Goal: Task Accomplishment & Management: Use online tool/utility

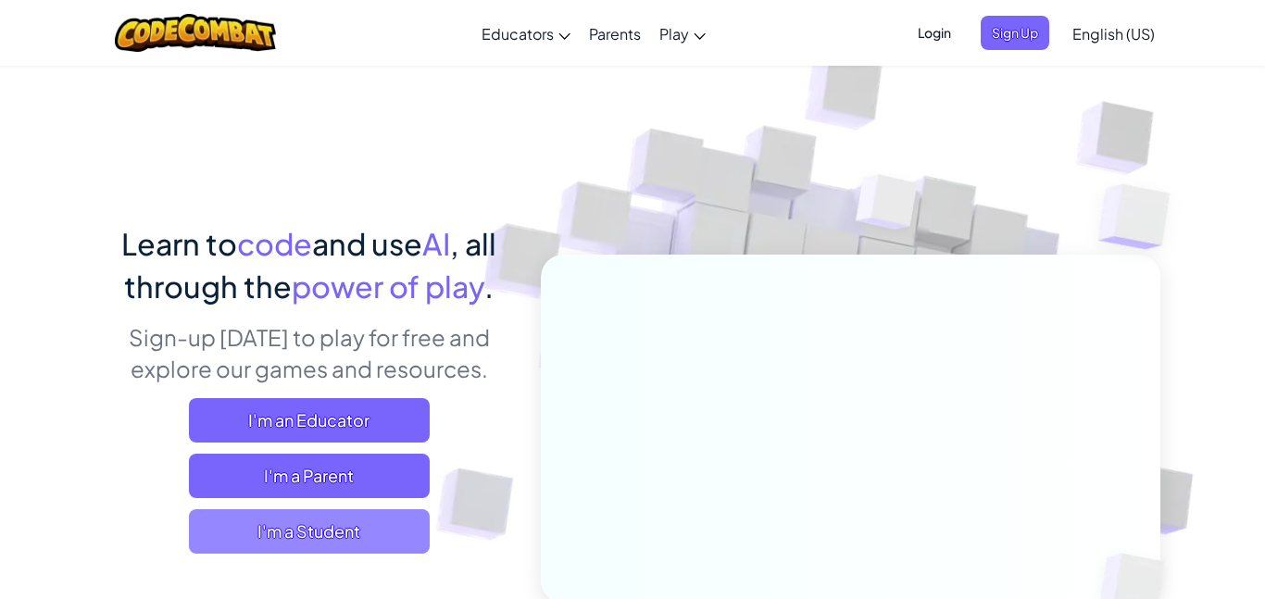
click at [348, 538] on span "I'm a Student" at bounding box center [309, 531] width 241 height 44
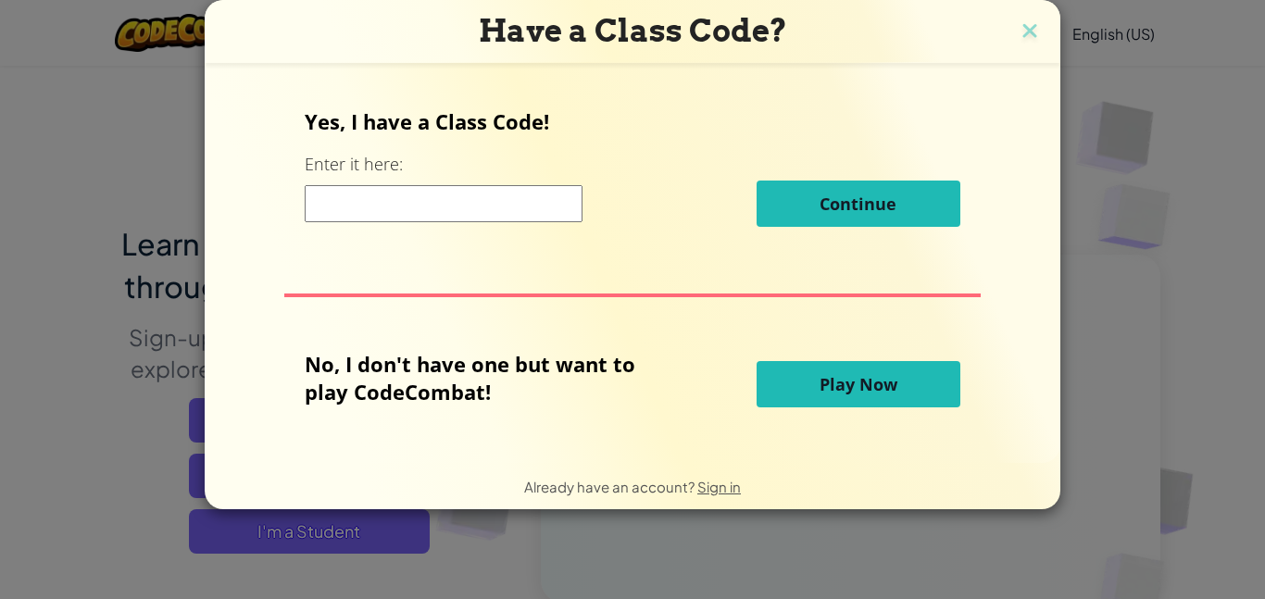
click at [812, 361] on button "Play Now" at bounding box center [859, 384] width 204 height 46
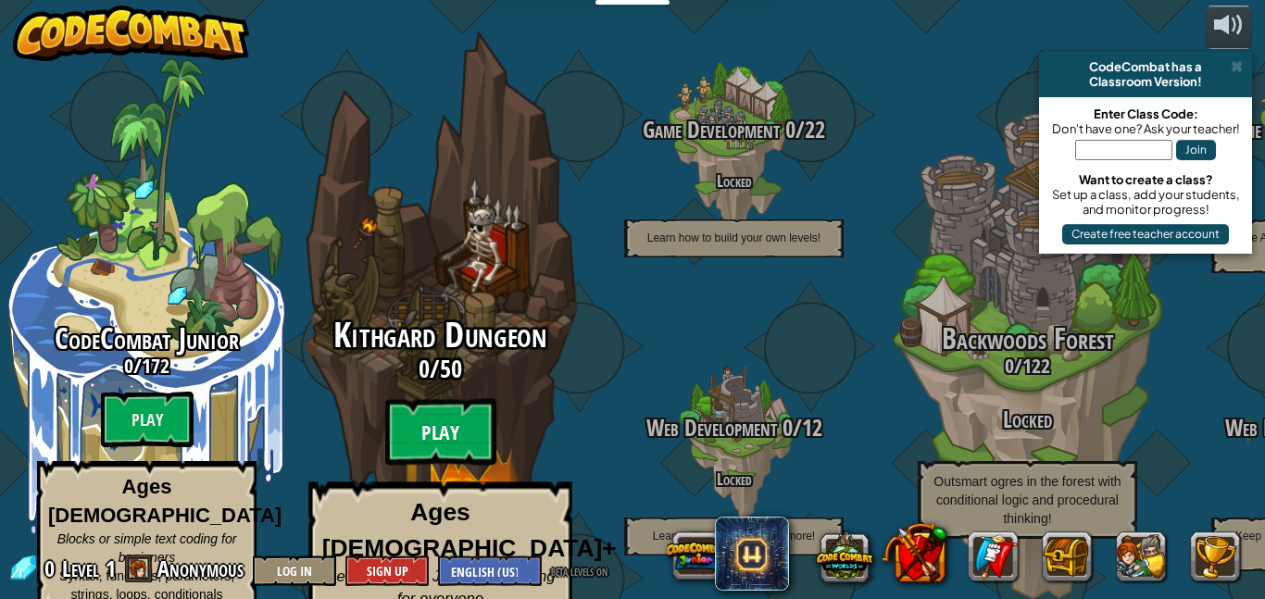
click at [431, 400] on btn "Play" at bounding box center [440, 432] width 111 height 67
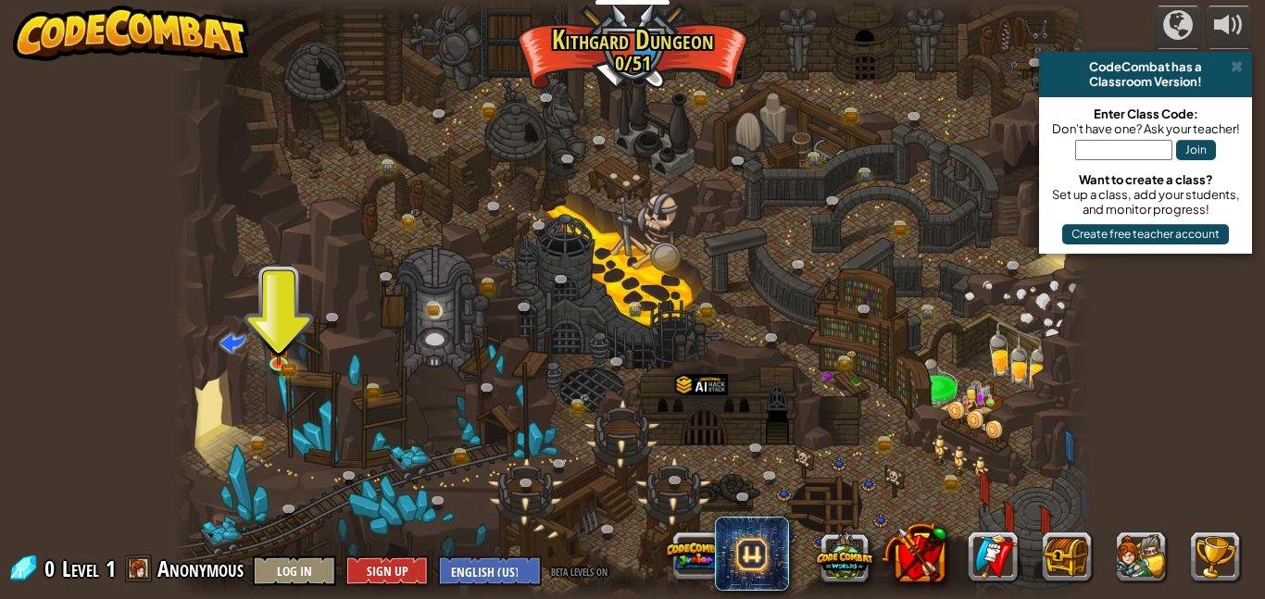
click at [258, 357] on div at bounding box center [632, 299] width 917 height 599
click at [233, 346] on span at bounding box center [232, 342] width 25 height 25
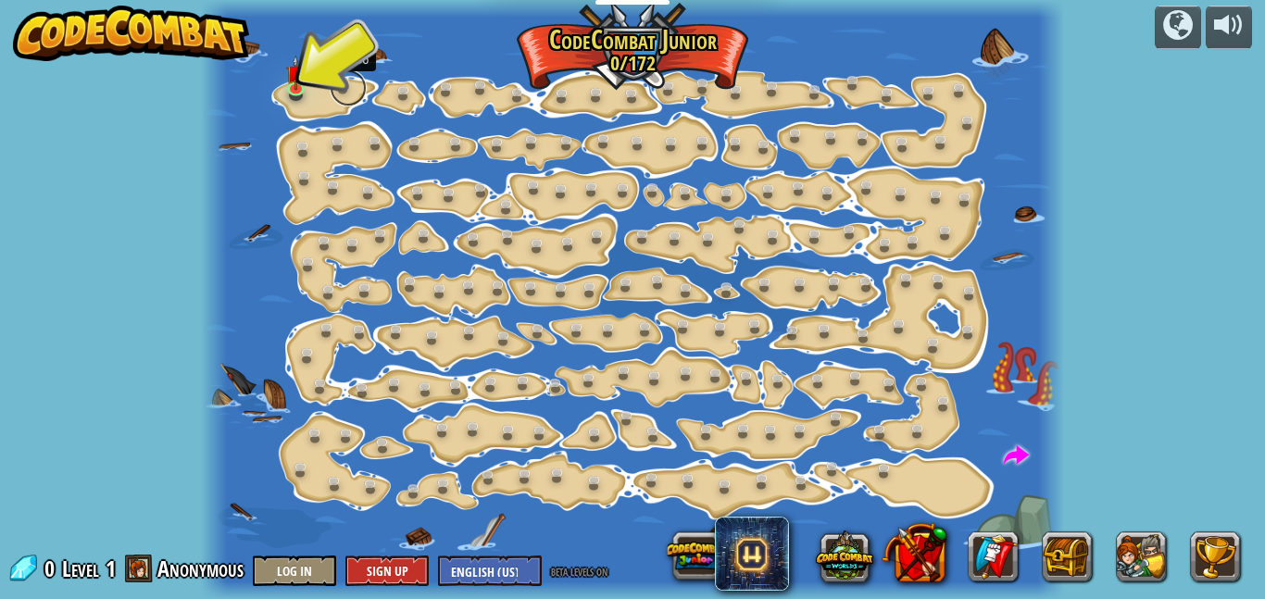
click at [335, 78] on link at bounding box center [348, 87] width 37 height 37
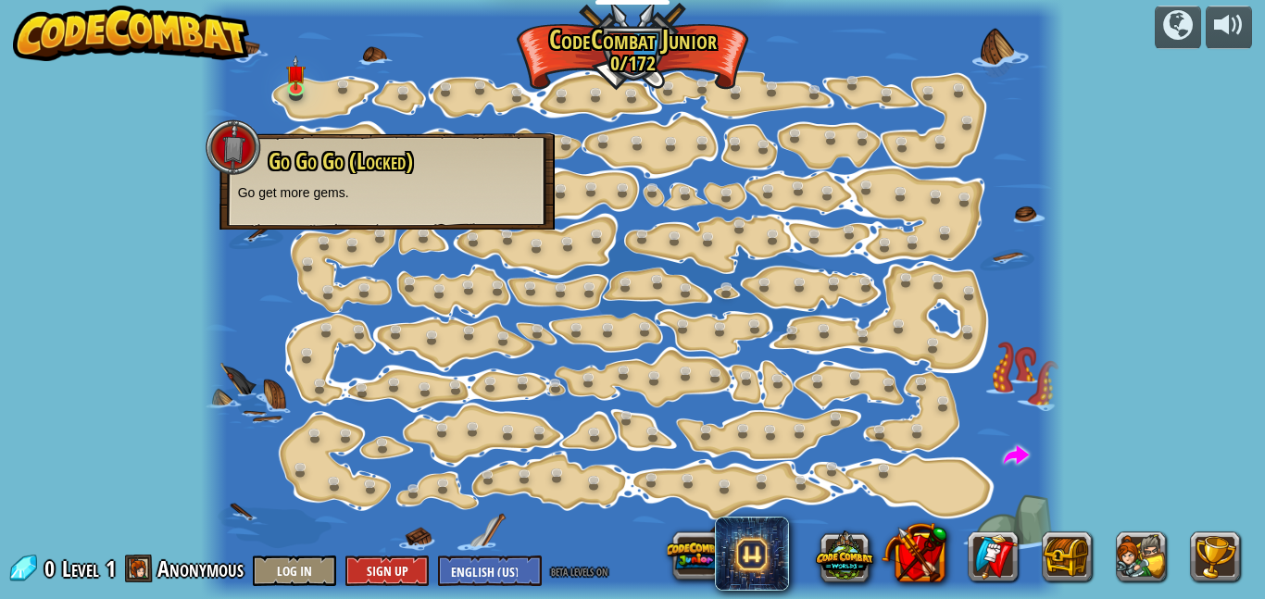
click at [341, 186] on p "Go get more gems." at bounding box center [387, 192] width 298 height 19
click at [303, 96] on link at bounding box center [299, 87] width 37 height 37
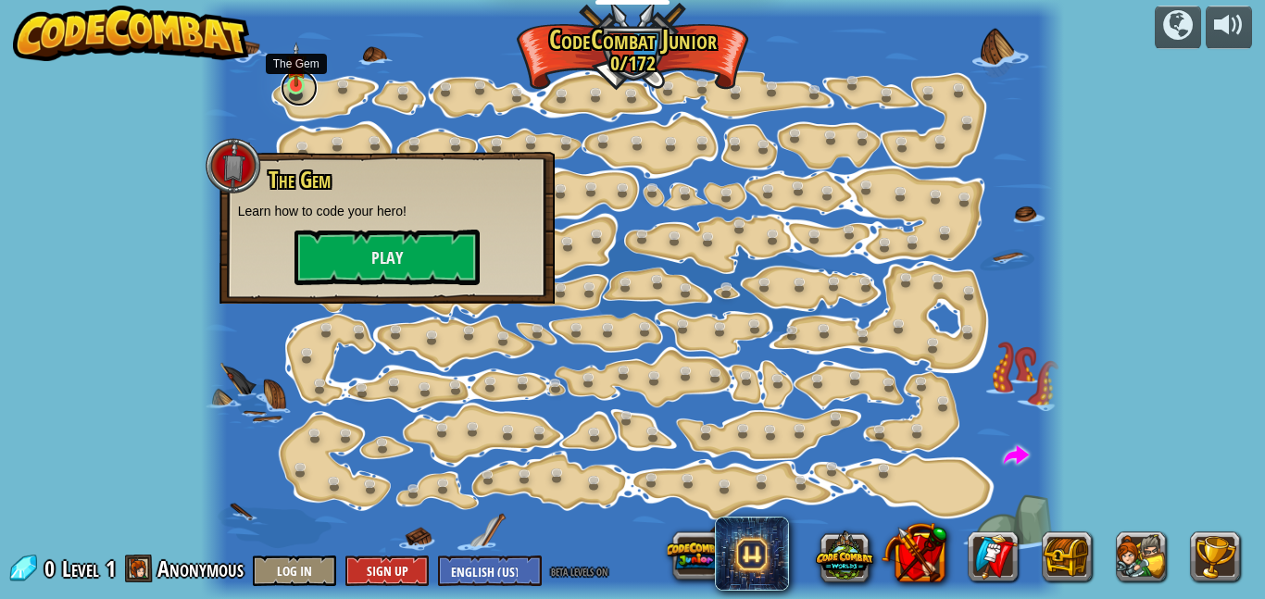
click at [303, 96] on link at bounding box center [299, 87] width 37 height 37
click at [991, 505] on div at bounding box center [633, 299] width 864 height 599
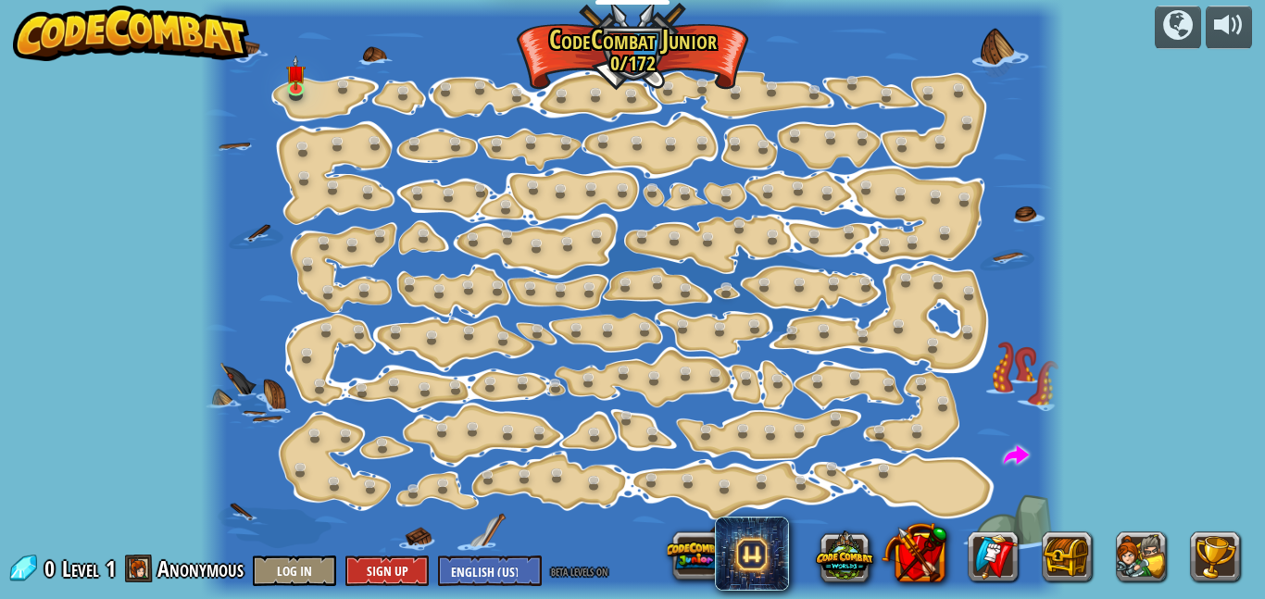
click at [969, 494] on div at bounding box center [633, 299] width 864 height 599
click at [300, 61] on img at bounding box center [295, 64] width 19 height 45
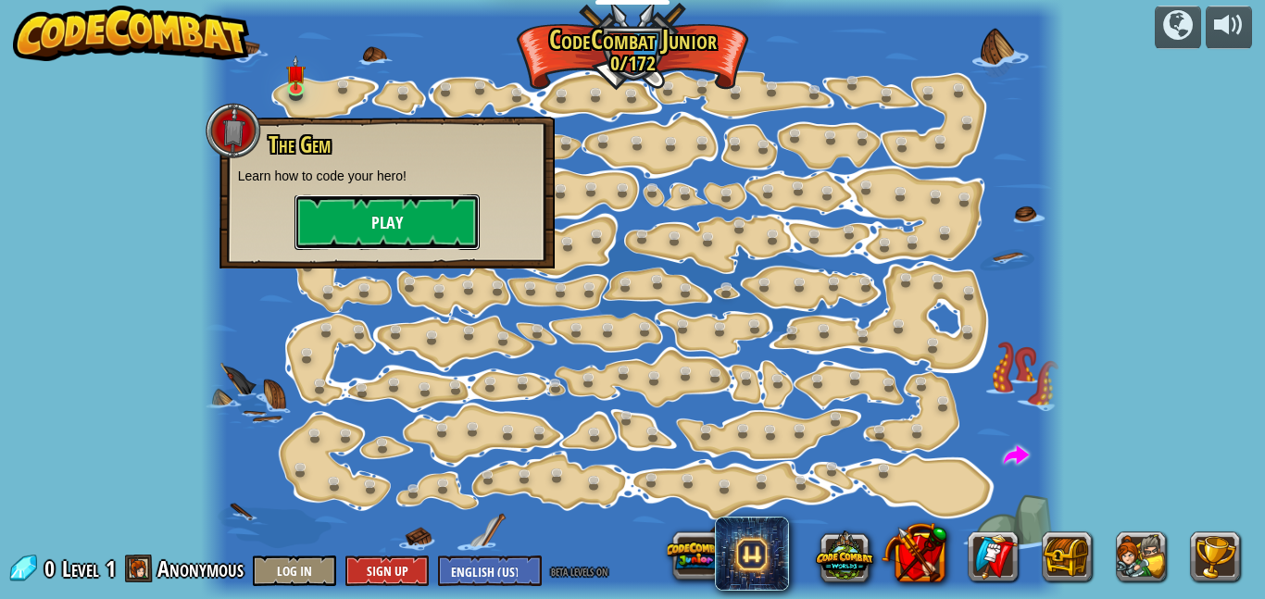
click at [359, 215] on button "Play" at bounding box center [386, 222] width 185 height 56
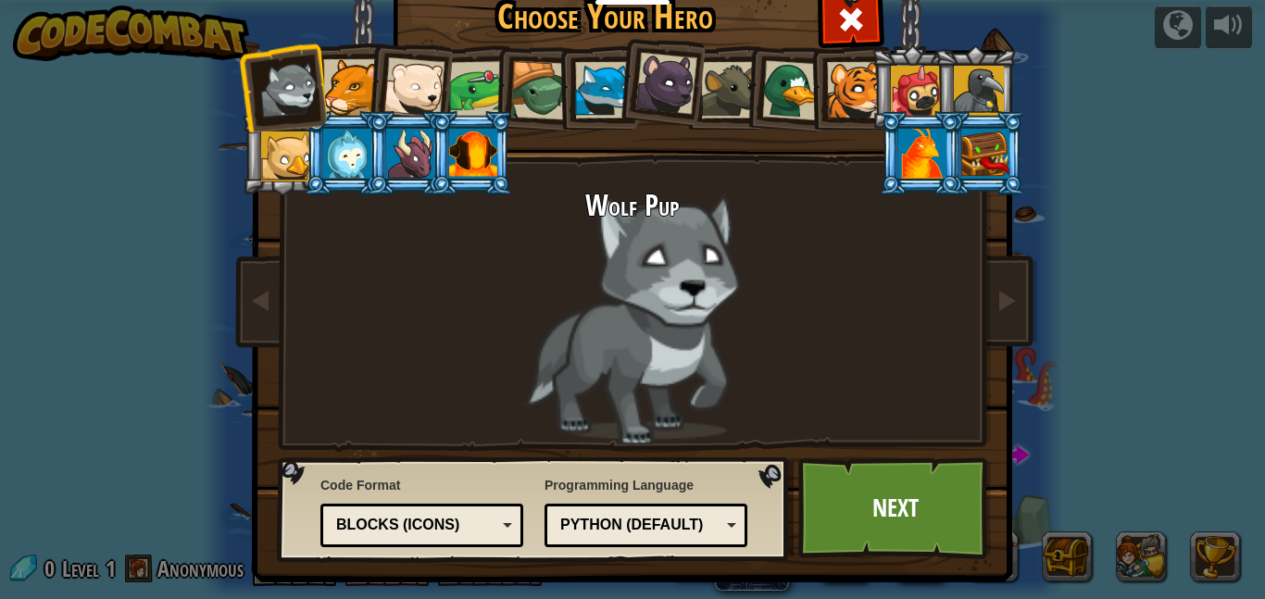
click at [891, 90] on div at bounding box center [916, 91] width 50 height 50
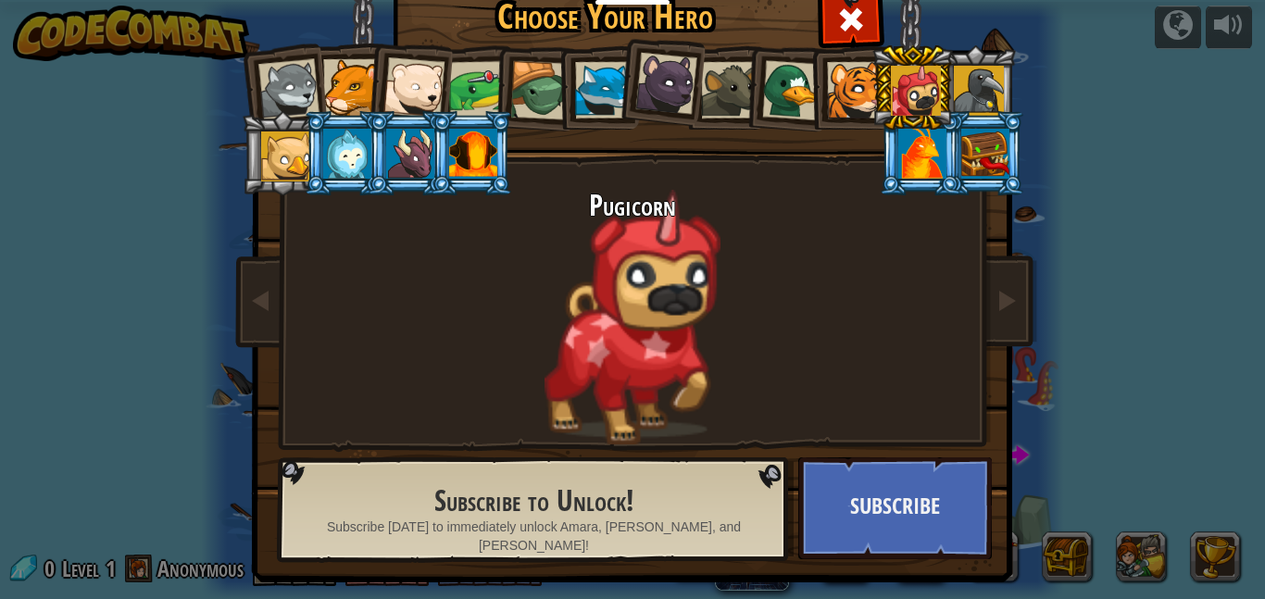
click at [821, 91] on li at bounding box center [849, 87] width 83 height 84
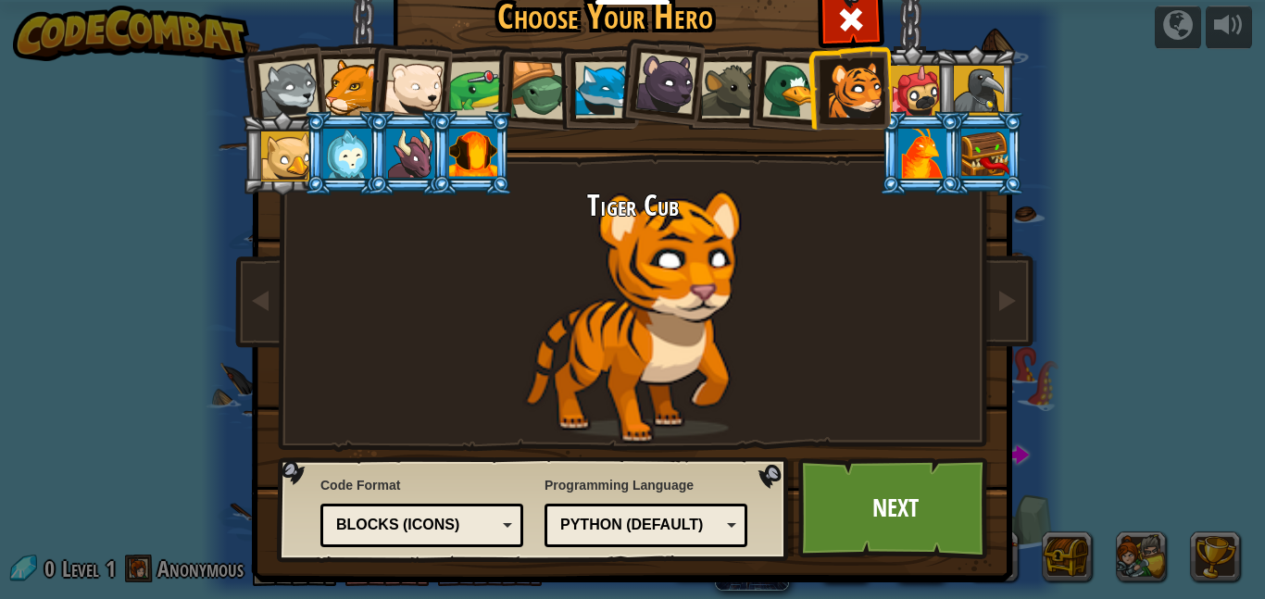
click at [420, 151] on div at bounding box center [410, 154] width 48 height 50
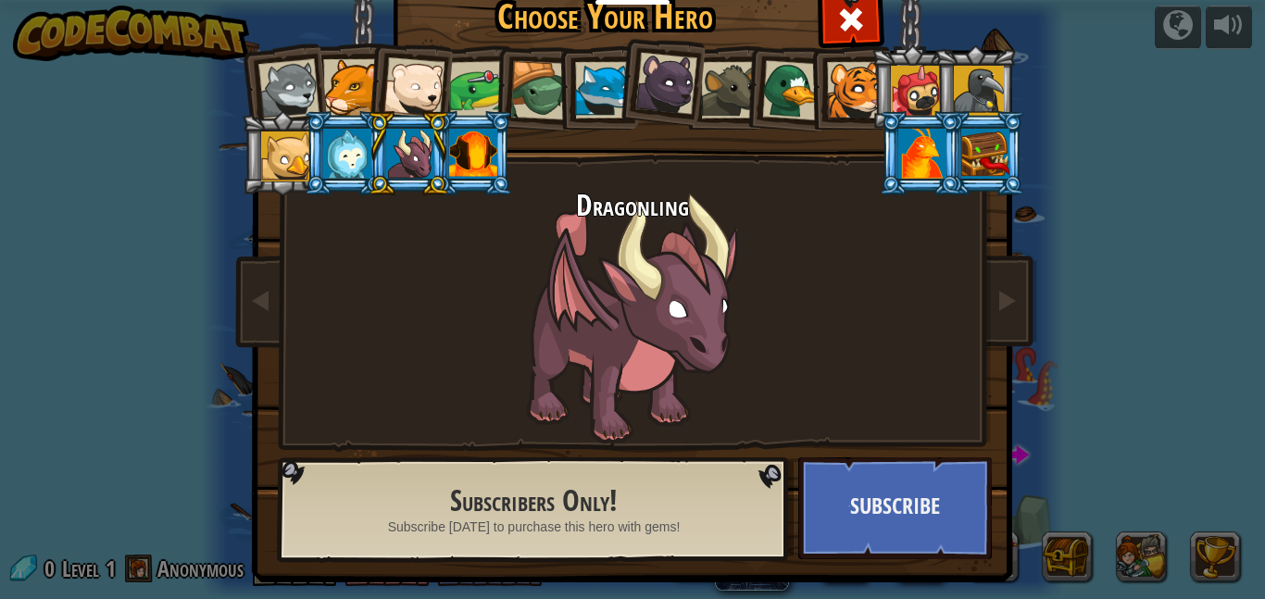
click at [329, 101] on div at bounding box center [351, 87] width 56 height 56
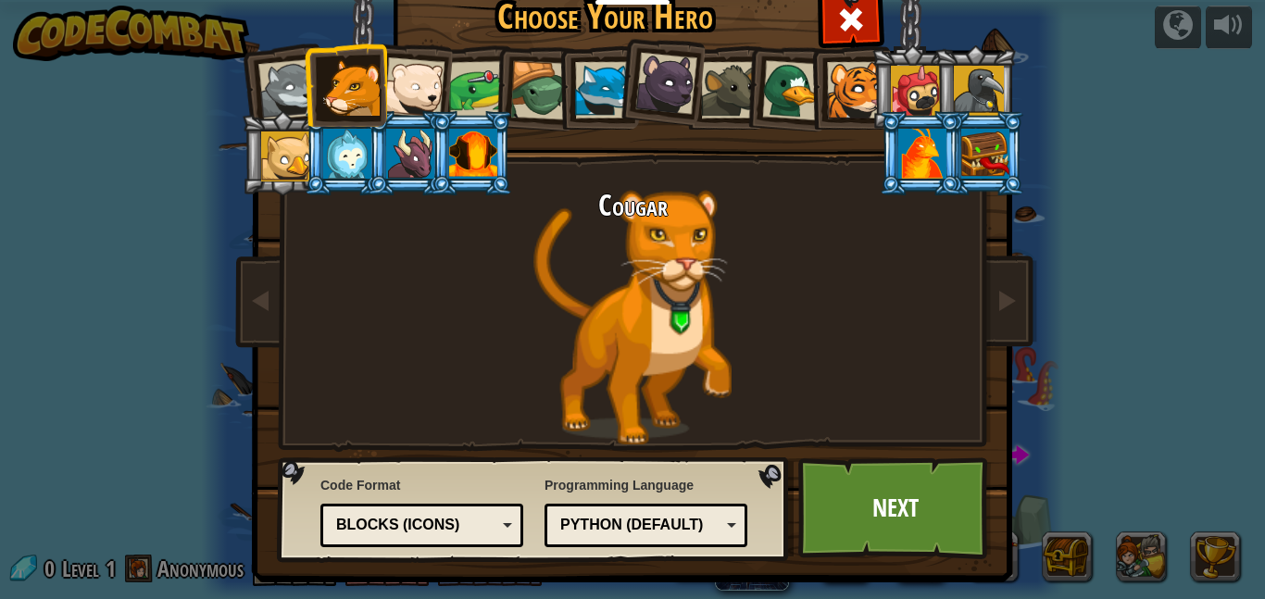
click at [319, 100] on li at bounding box center [345, 85] width 83 height 84
click at [294, 96] on div at bounding box center [288, 89] width 61 height 61
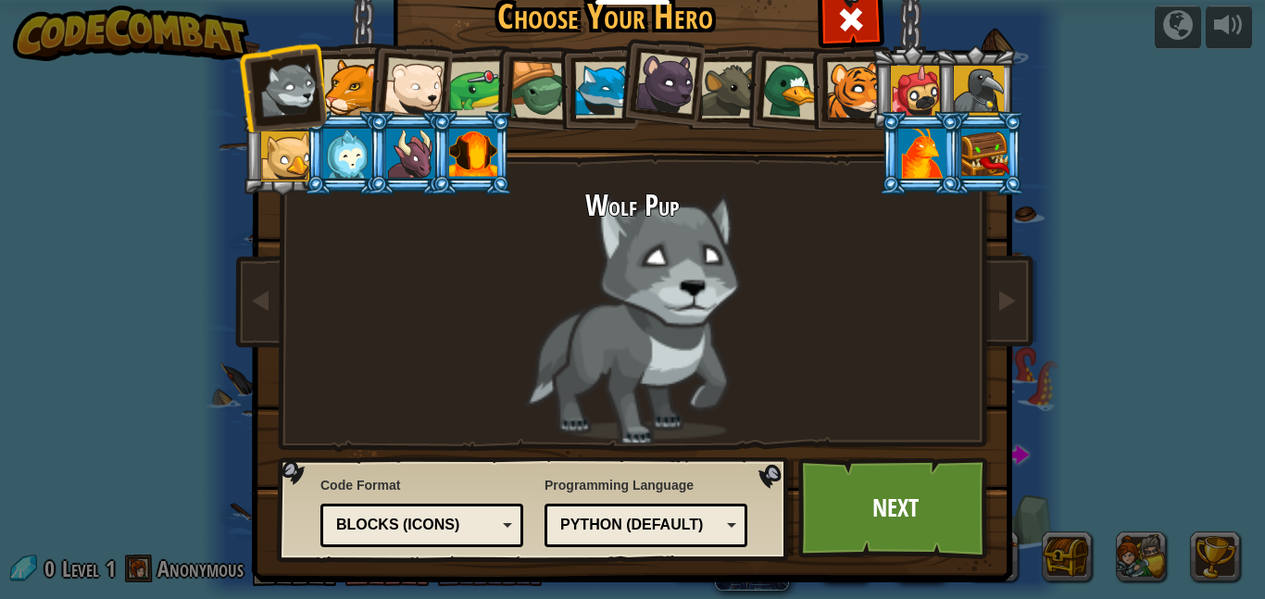
click at [342, 68] on div at bounding box center [351, 87] width 56 height 56
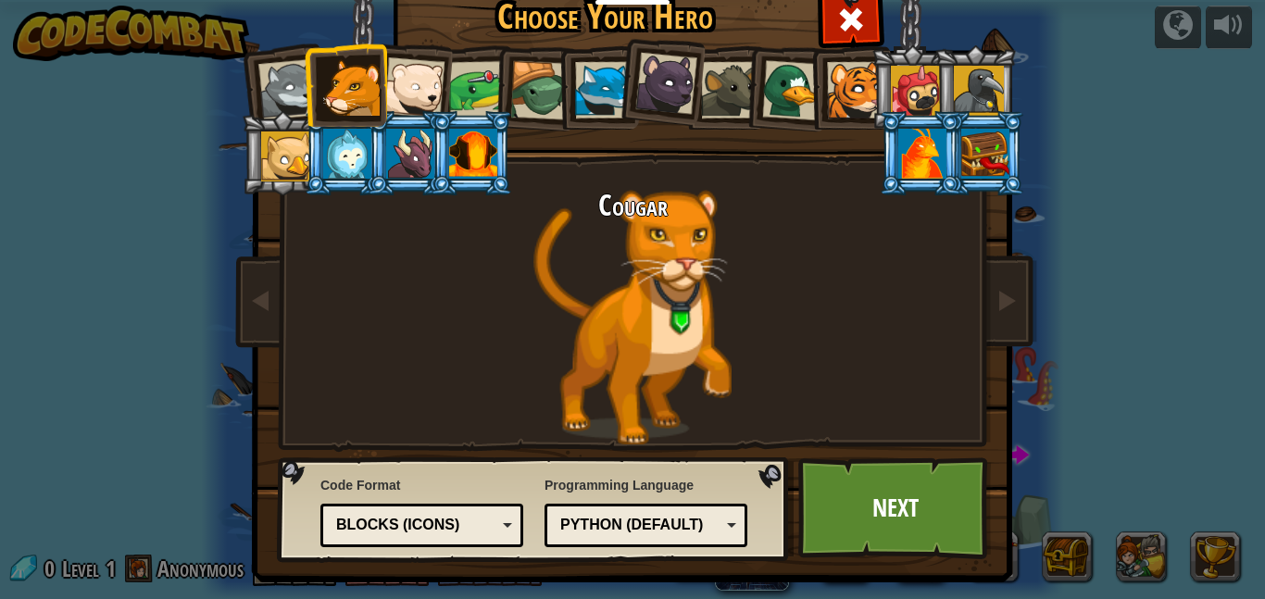
click at [457, 72] on div at bounding box center [477, 89] width 57 height 57
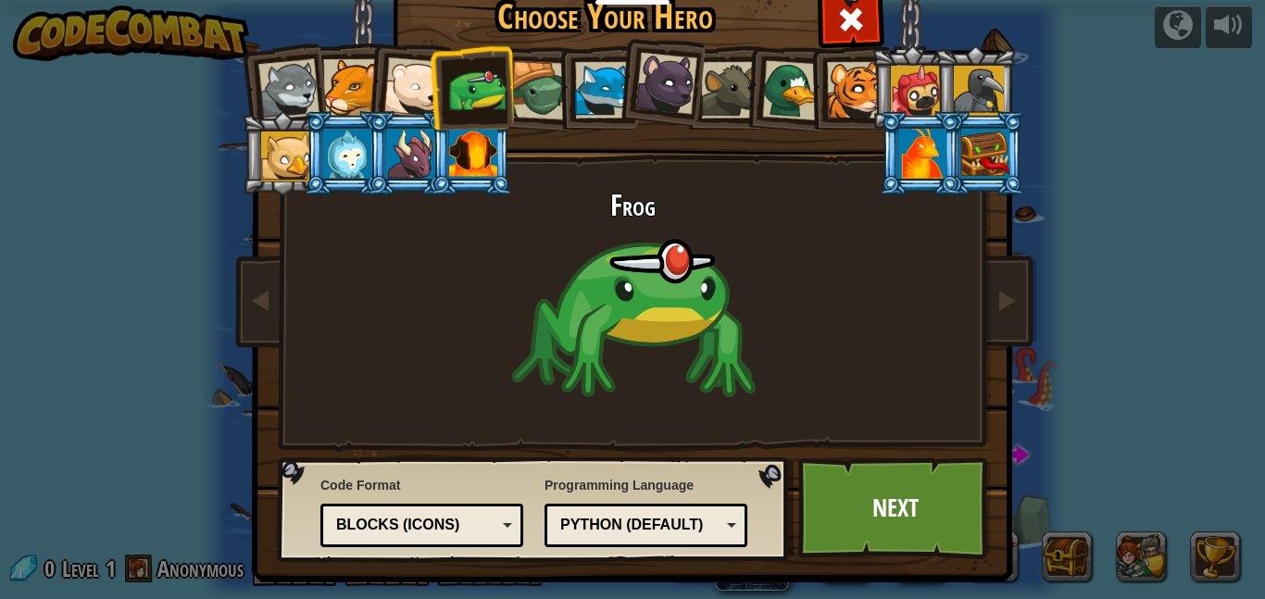
click at [432, 70] on li at bounding box center [471, 87] width 85 height 86
click at [412, 83] on div at bounding box center [413, 87] width 61 height 61
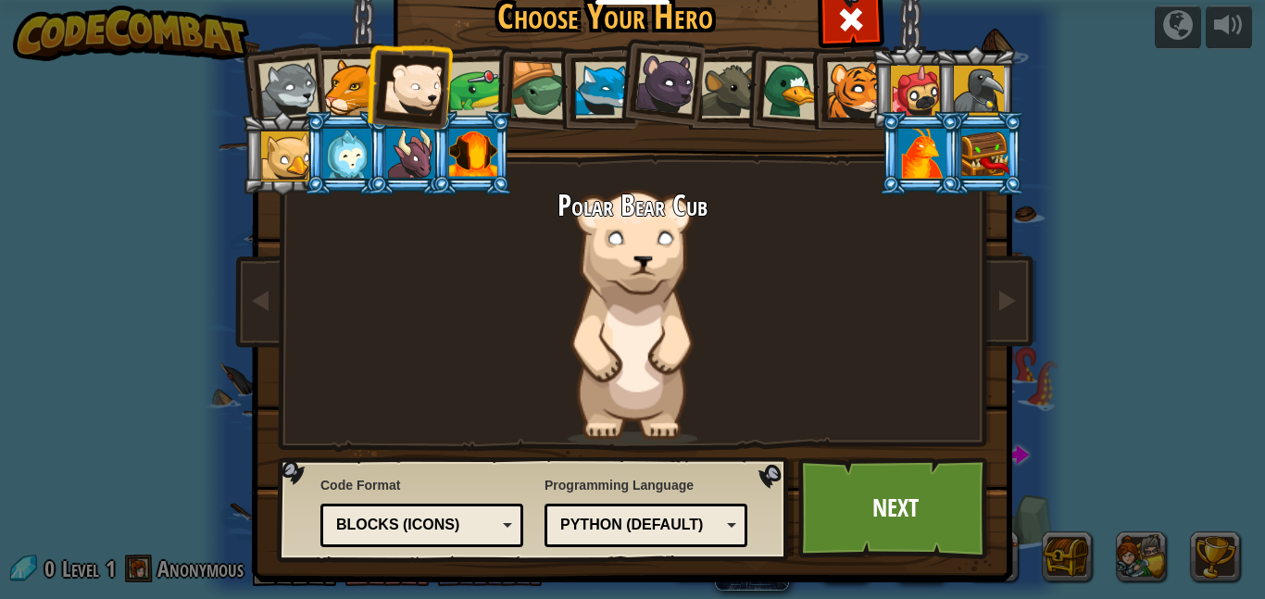
click at [601, 91] on div at bounding box center [603, 90] width 56 height 56
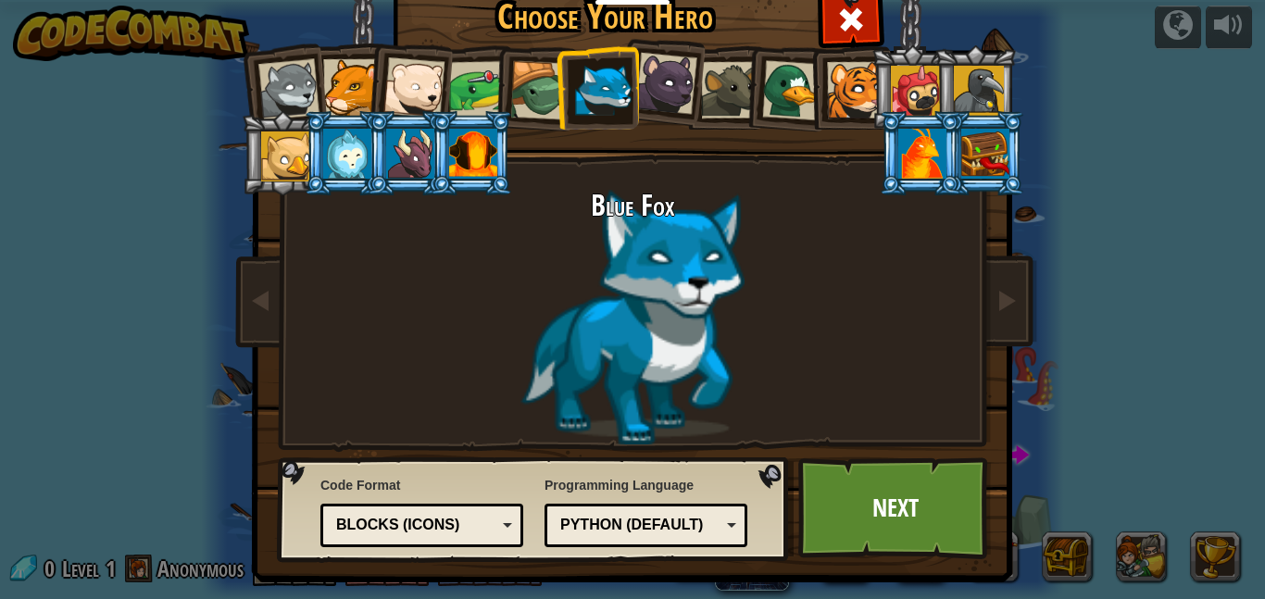
click at [669, 82] on div at bounding box center [666, 84] width 62 height 62
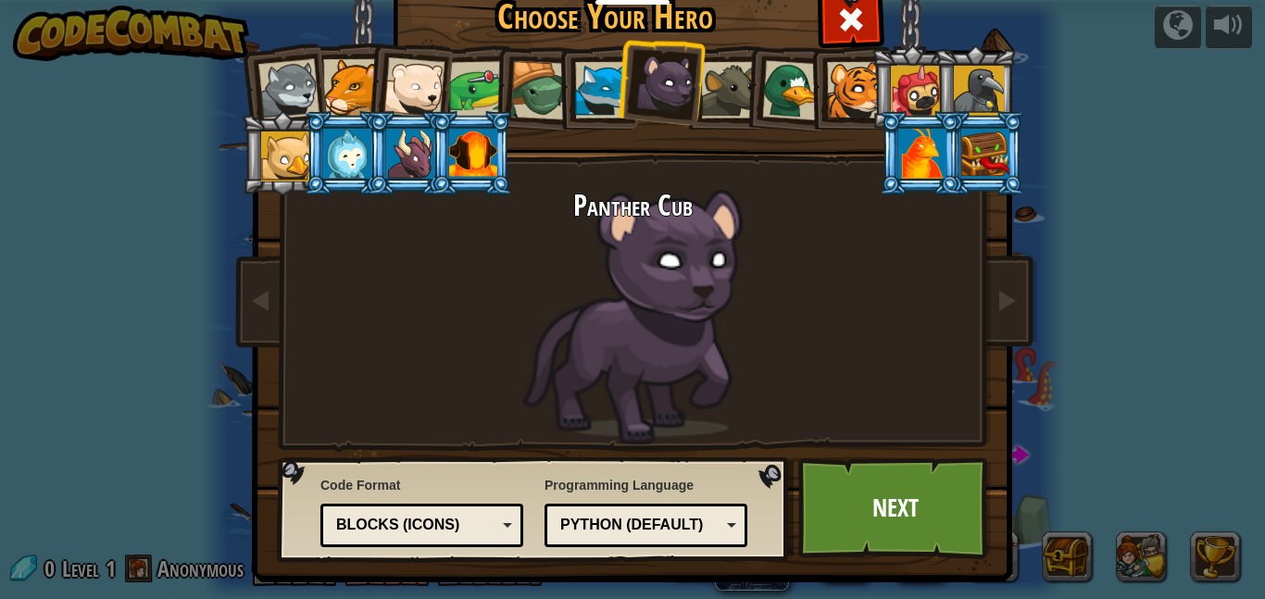
click at [727, 73] on div at bounding box center [729, 90] width 56 height 56
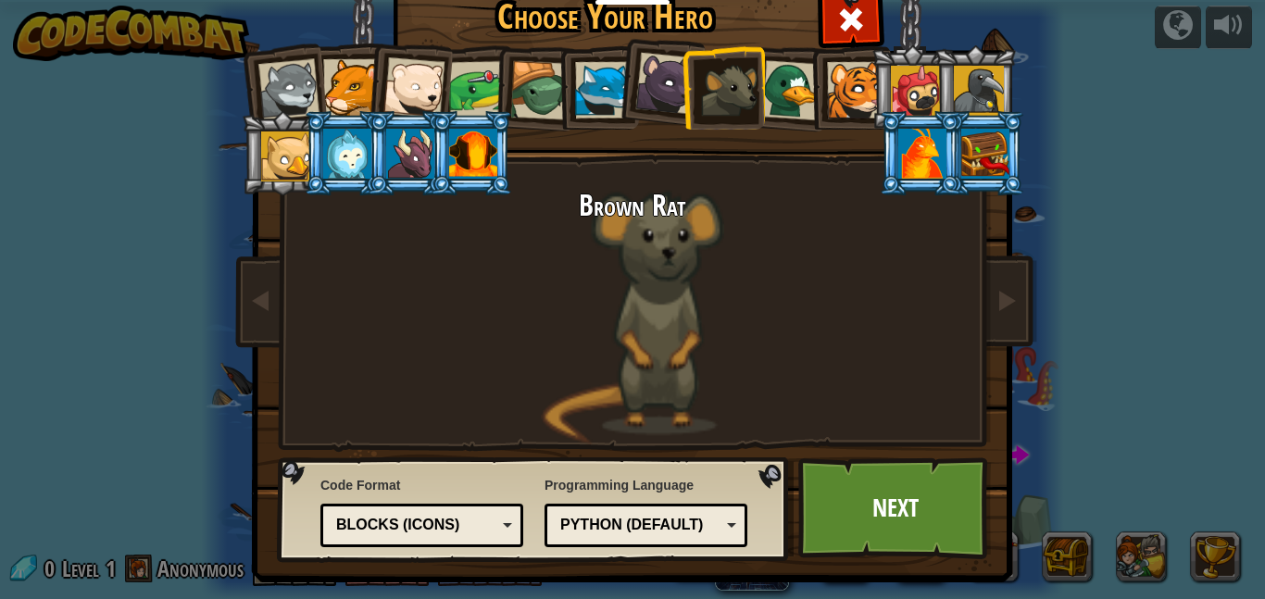
click at [783, 76] on div at bounding box center [792, 90] width 60 height 60
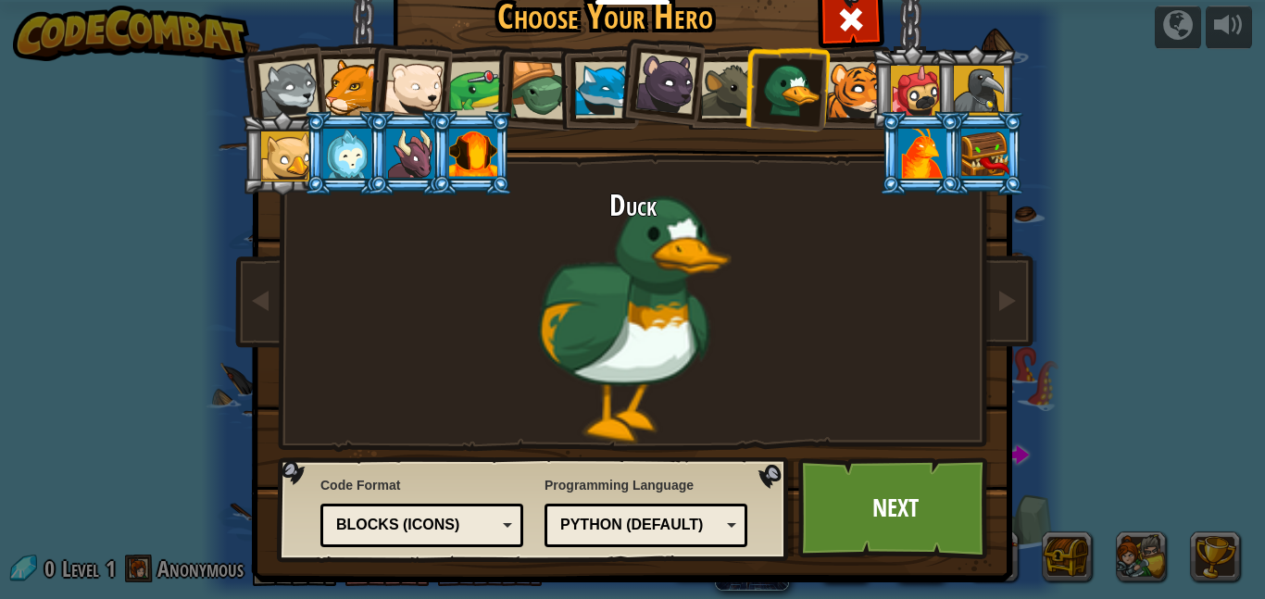
click at [724, 81] on div at bounding box center [729, 90] width 56 height 56
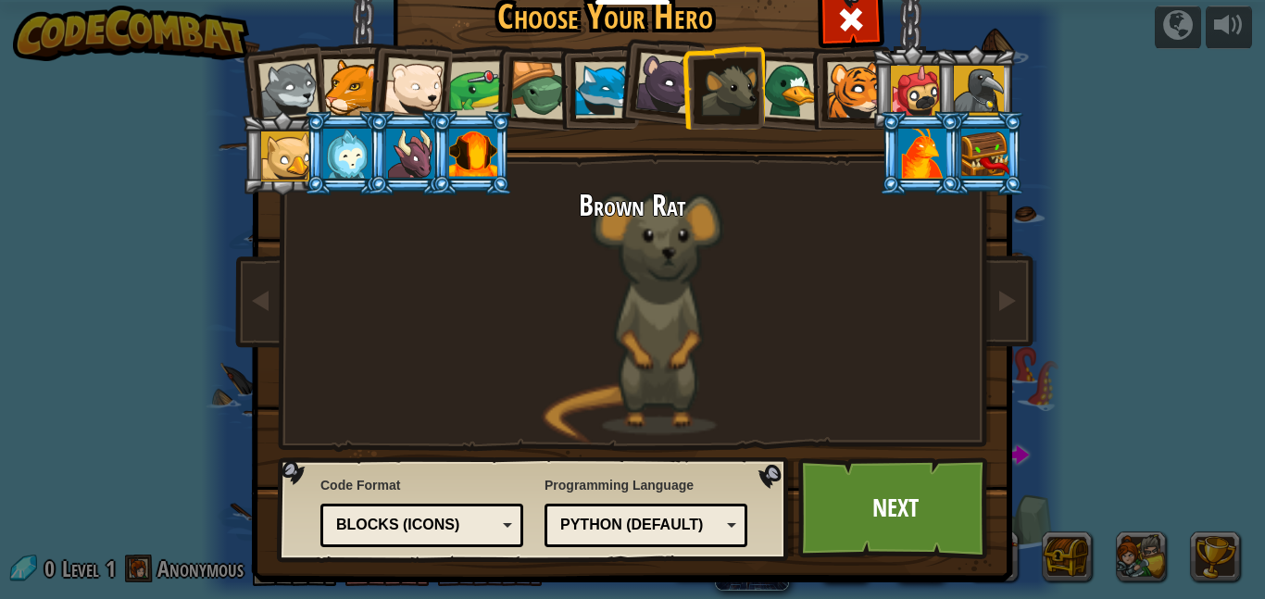
click at [591, 87] on div at bounding box center [603, 90] width 56 height 56
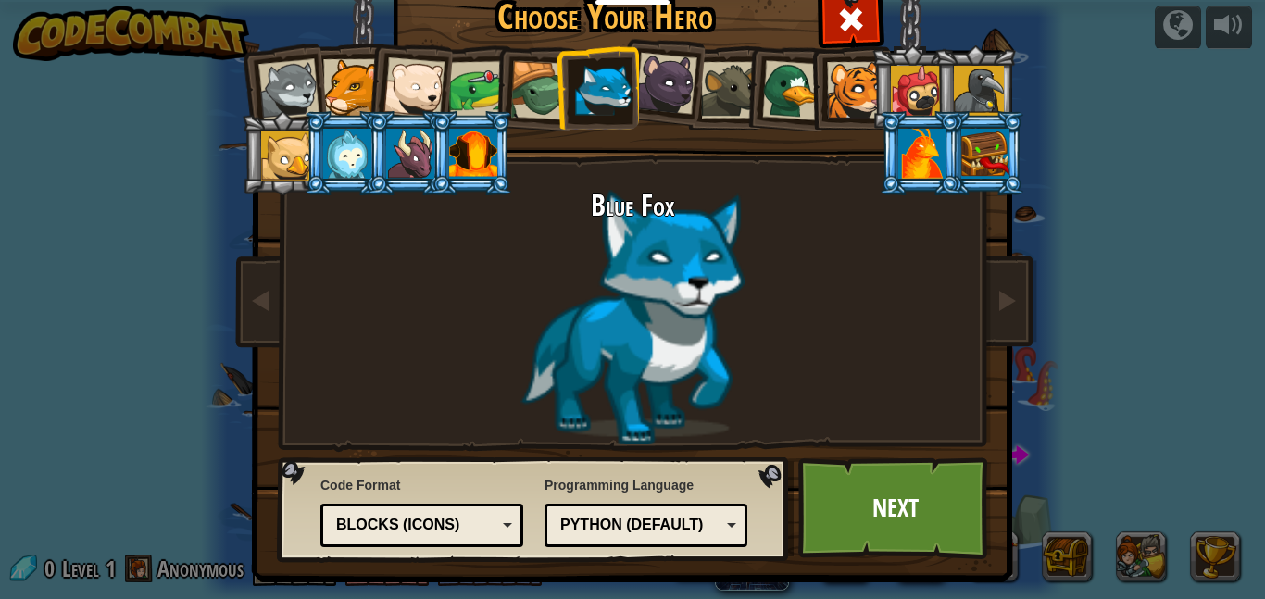
click at [726, 91] on div at bounding box center [729, 90] width 56 height 56
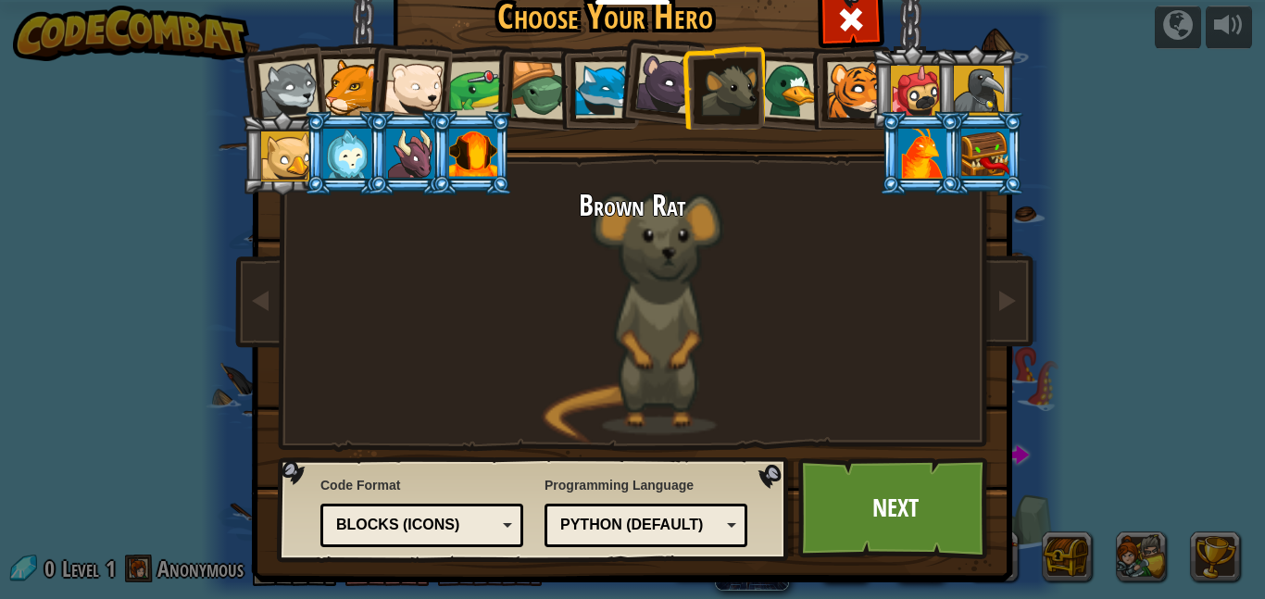
click at [604, 76] on div at bounding box center [603, 90] width 56 height 56
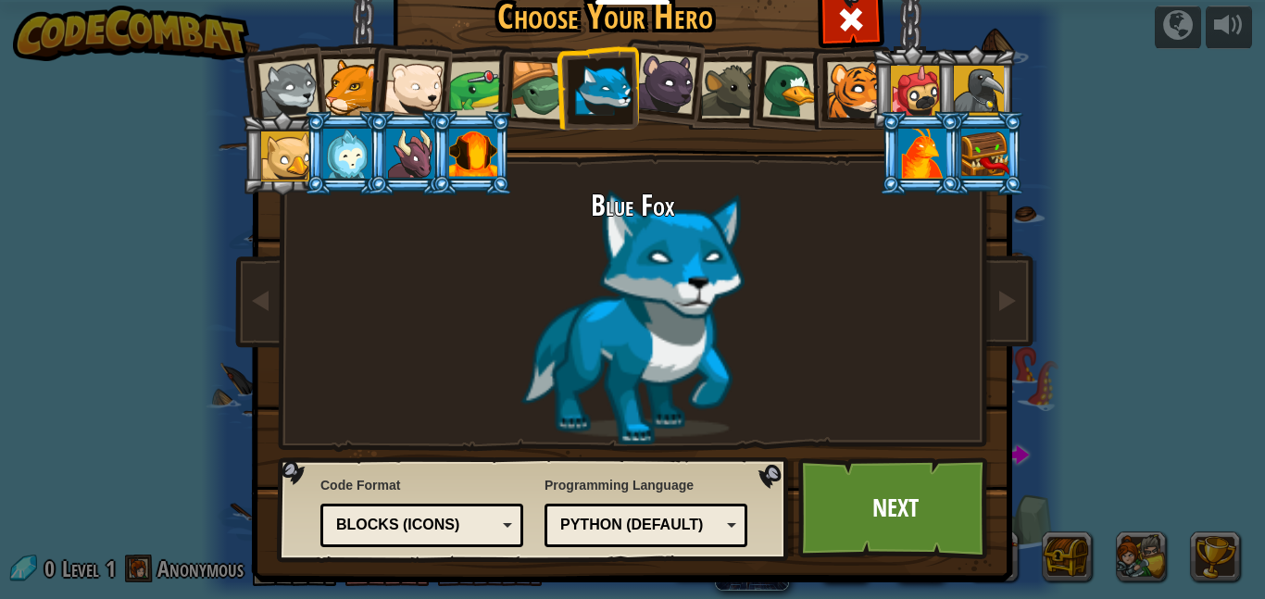
click at [745, 73] on li at bounding box center [786, 88] width 89 height 90
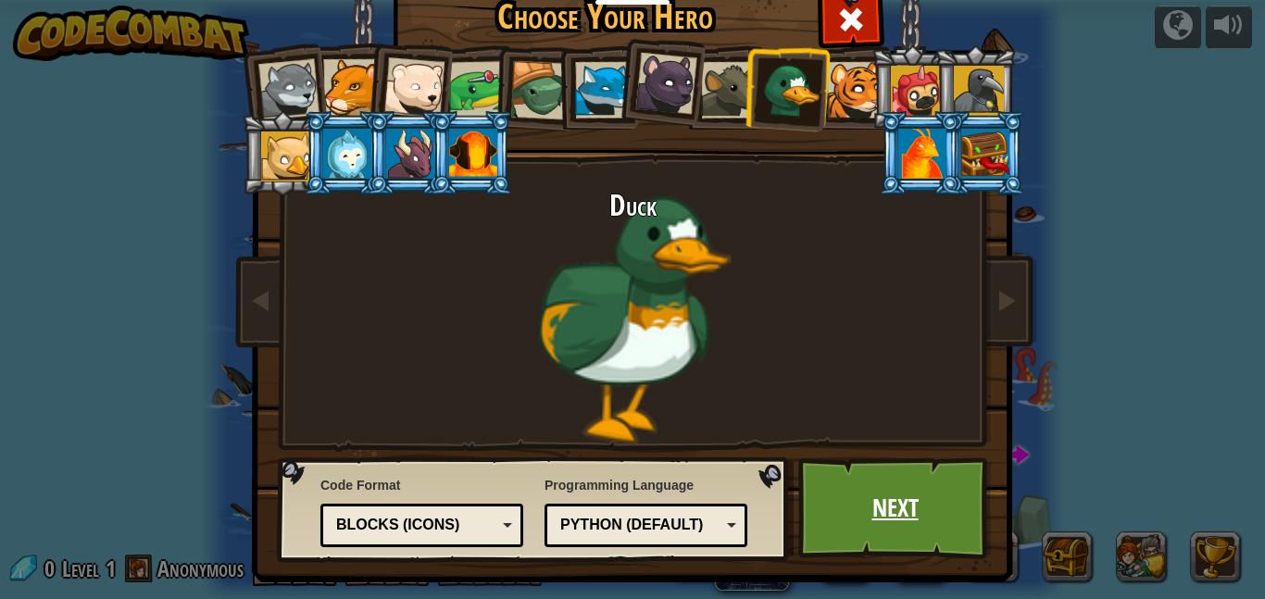
click at [838, 487] on link "Next" at bounding box center [895, 508] width 194 height 102
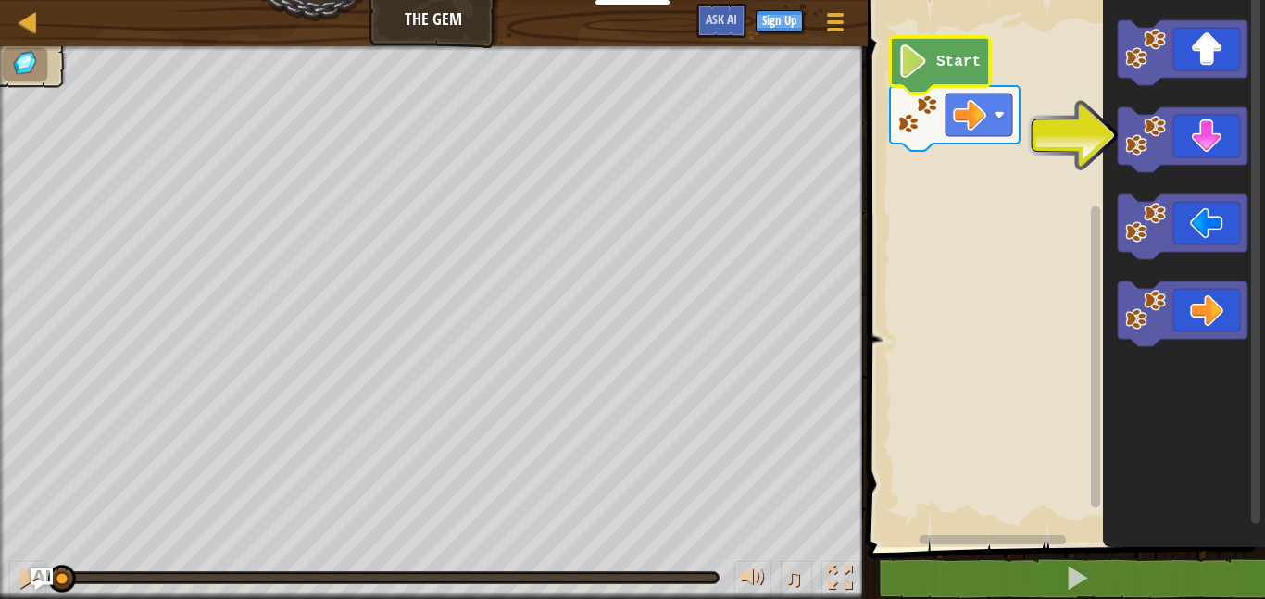
click at [908, 64] on image "Blockly Workspace" at bounding box center [912, 60] width 31 height 33
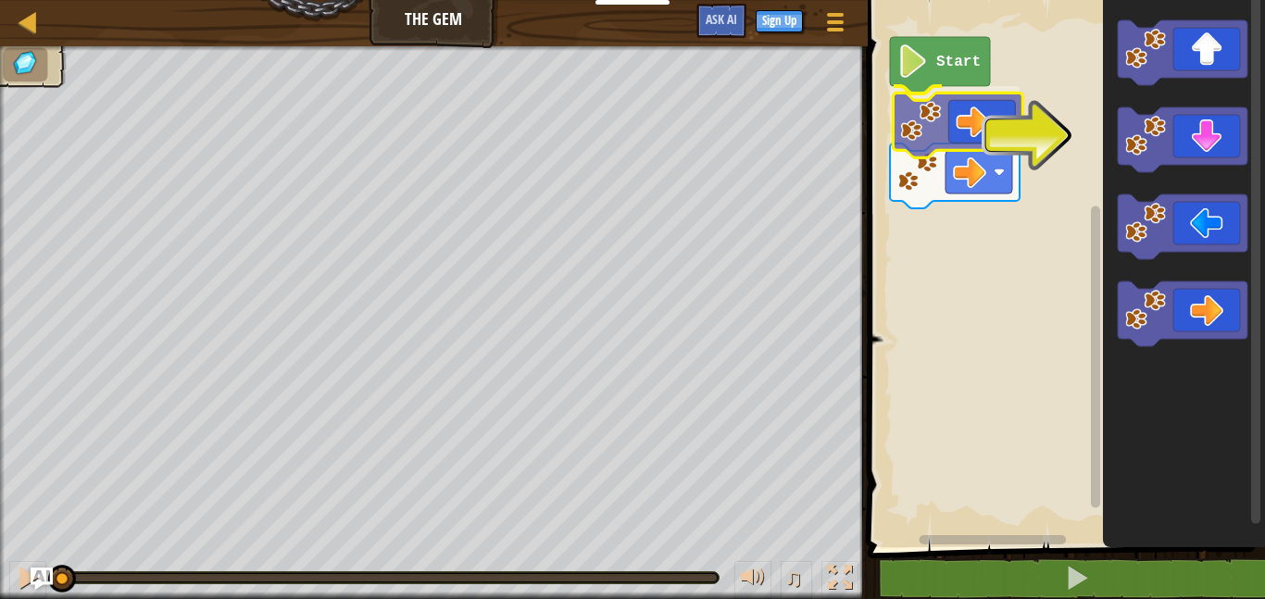
click at [968, 116] on div "Start" at bounding box center [1063, 269] width 403 height 557
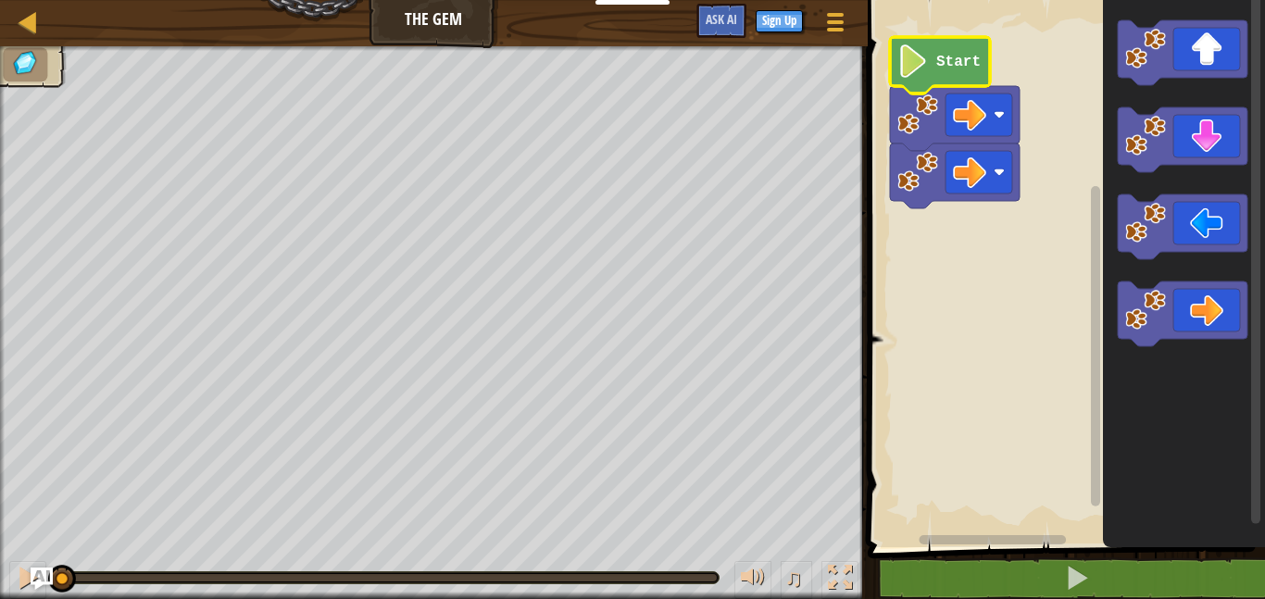
click at [933, 76] on icon "Blockly Workspace" at bounding box center [940, 65] width 100 height 56
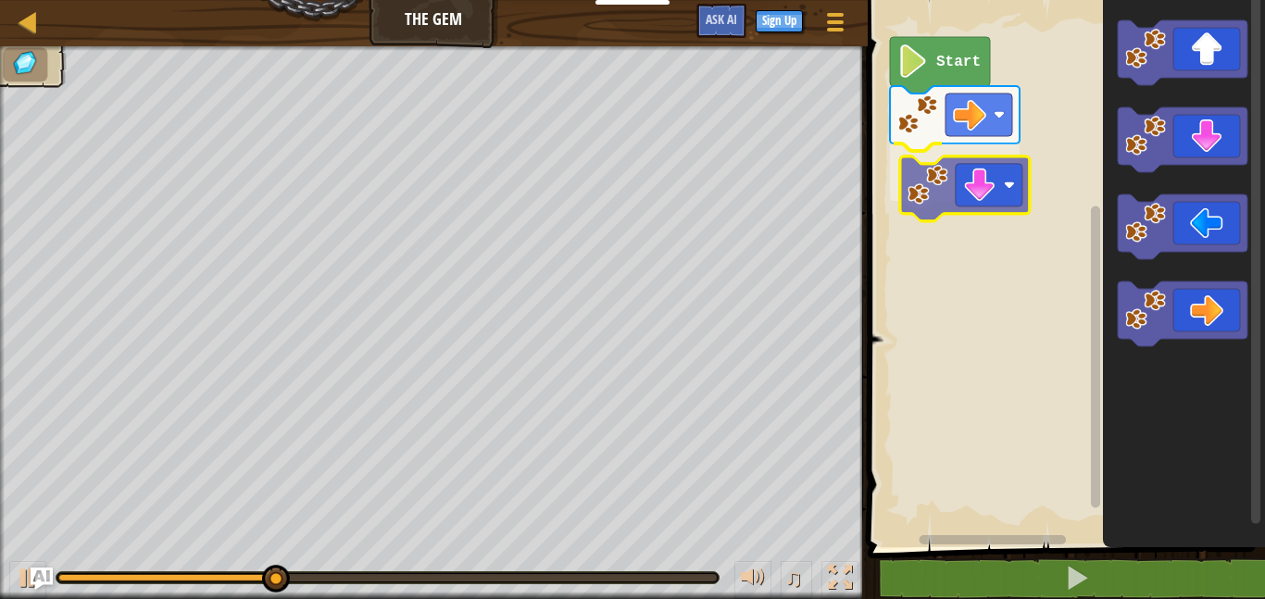
click at [958, 174] on div "Start" at bounding box center [1063, 269] width 403 height 557
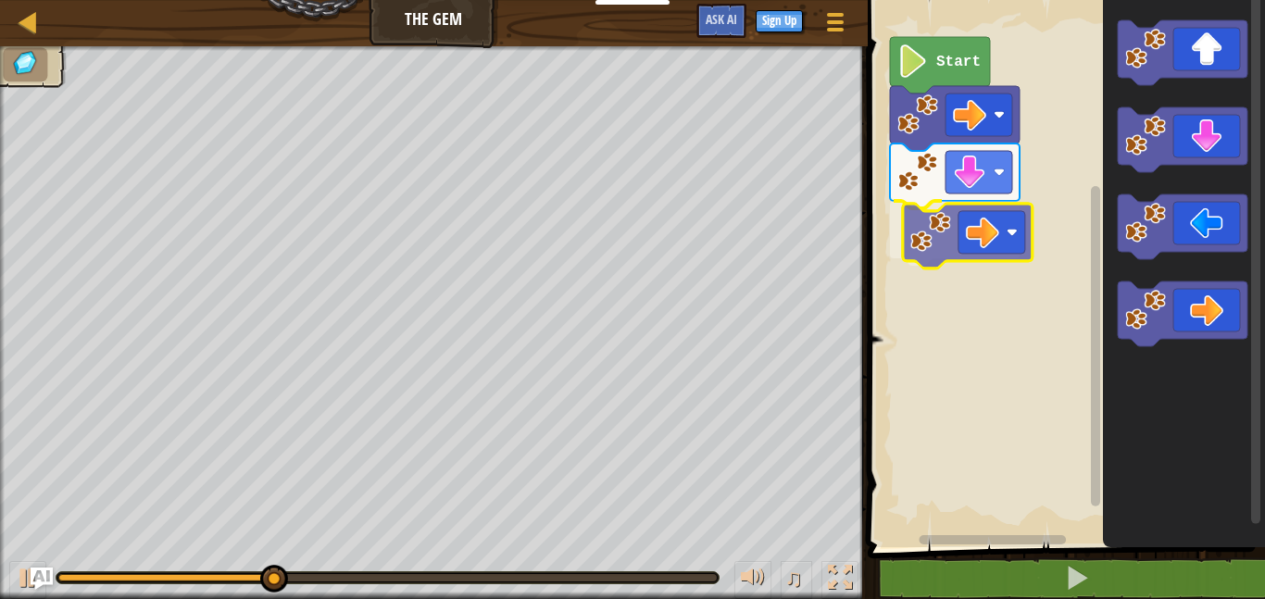
click at [956, 253] on div "Start" at bounding box center [1063, 269] width 403 height 557
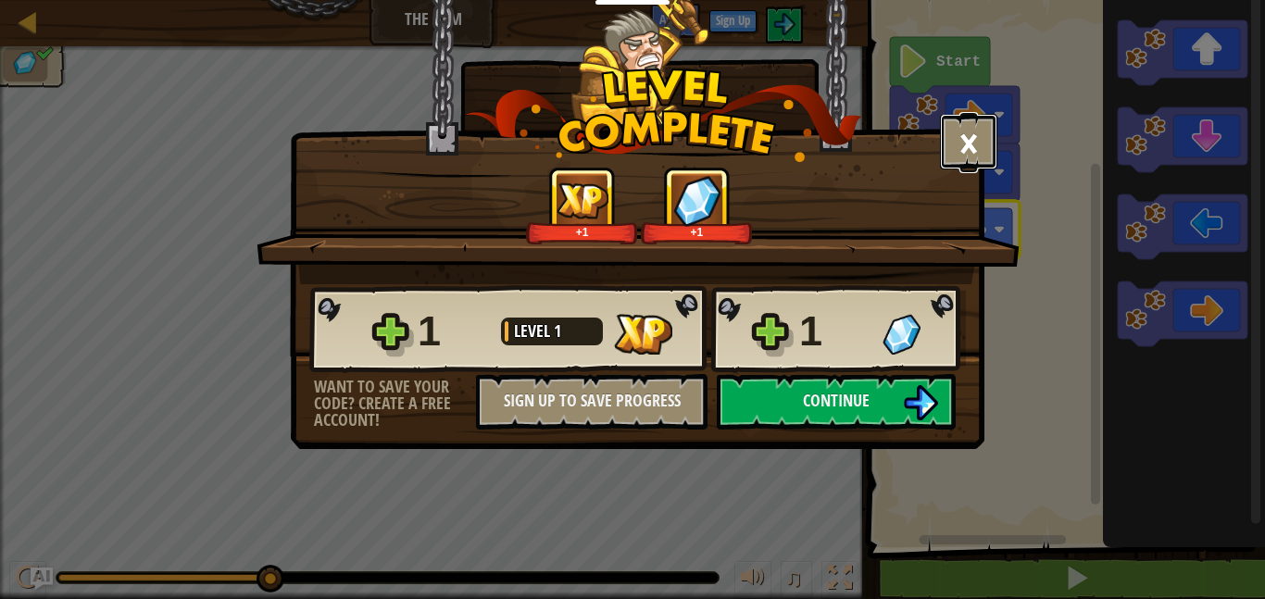
click at [967, 150] on button "×" at bounding box center [968, 142] width 57 height 56
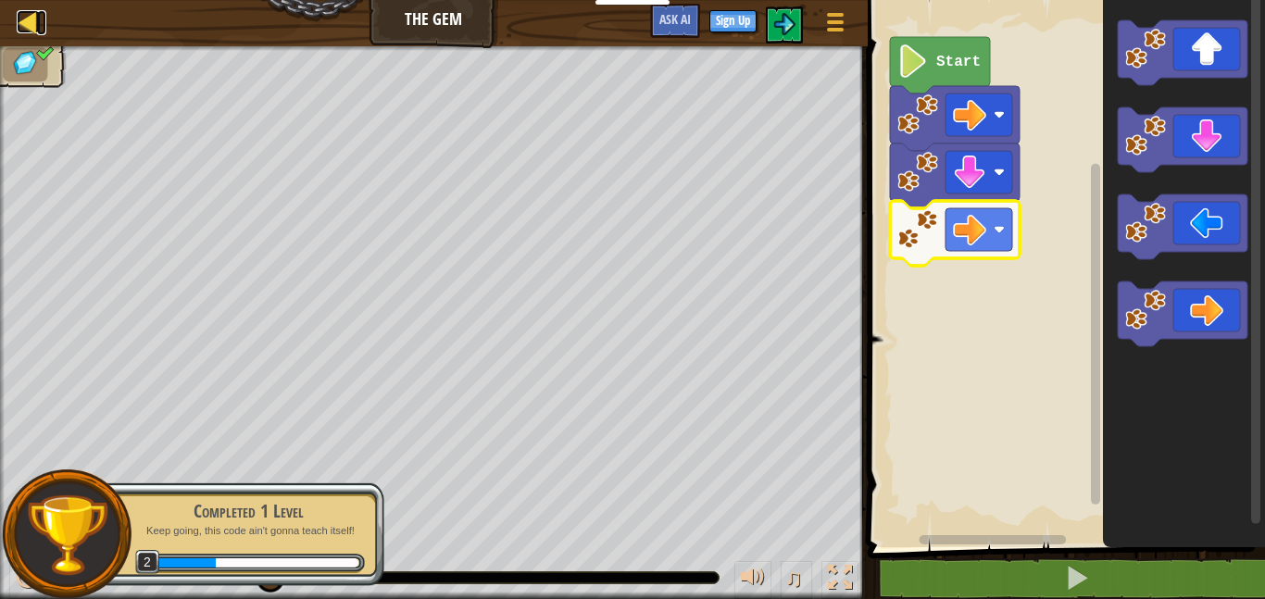
click at [31, 19] on div at bounding box center [28, 21] width 23 height 23
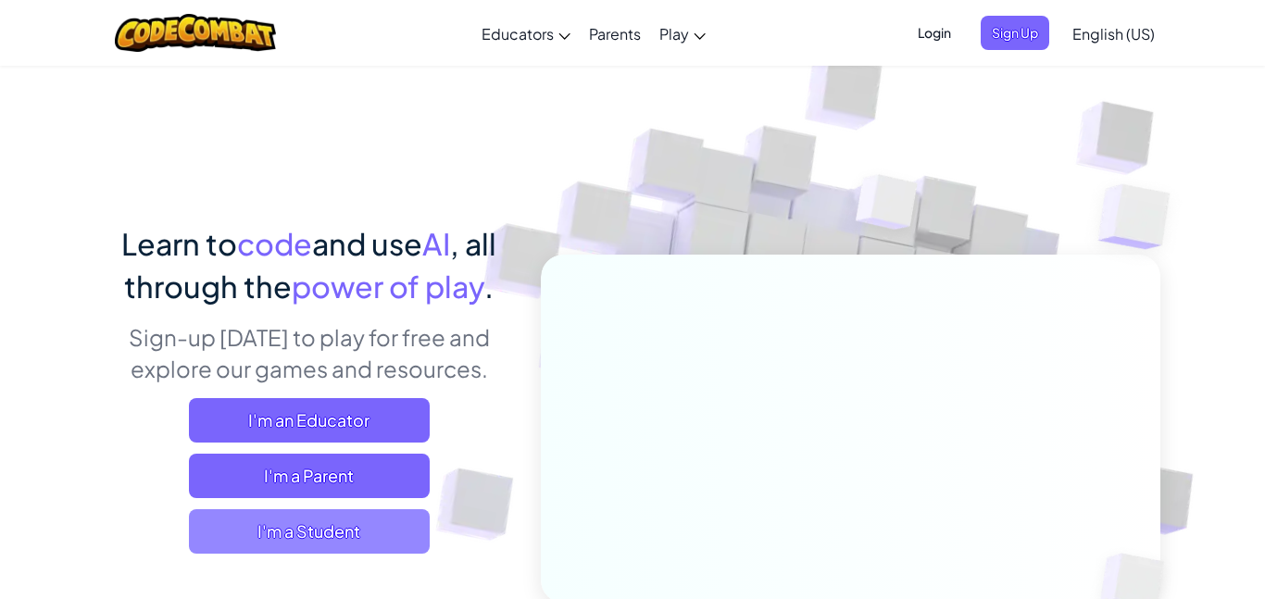
click at [217, 531] on span "I'm a Student" at bounding box center [309, 531] width 241 height 44
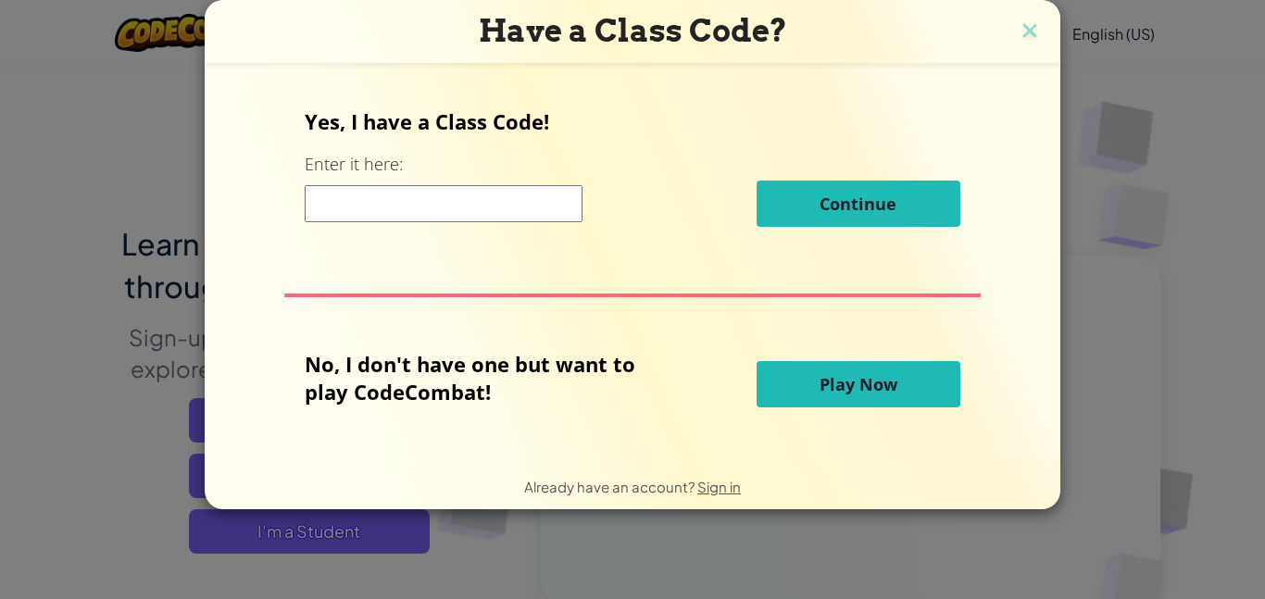
click at [788, 386] on button "Play Now" at bounding box center [859, 384] width 204 height 46
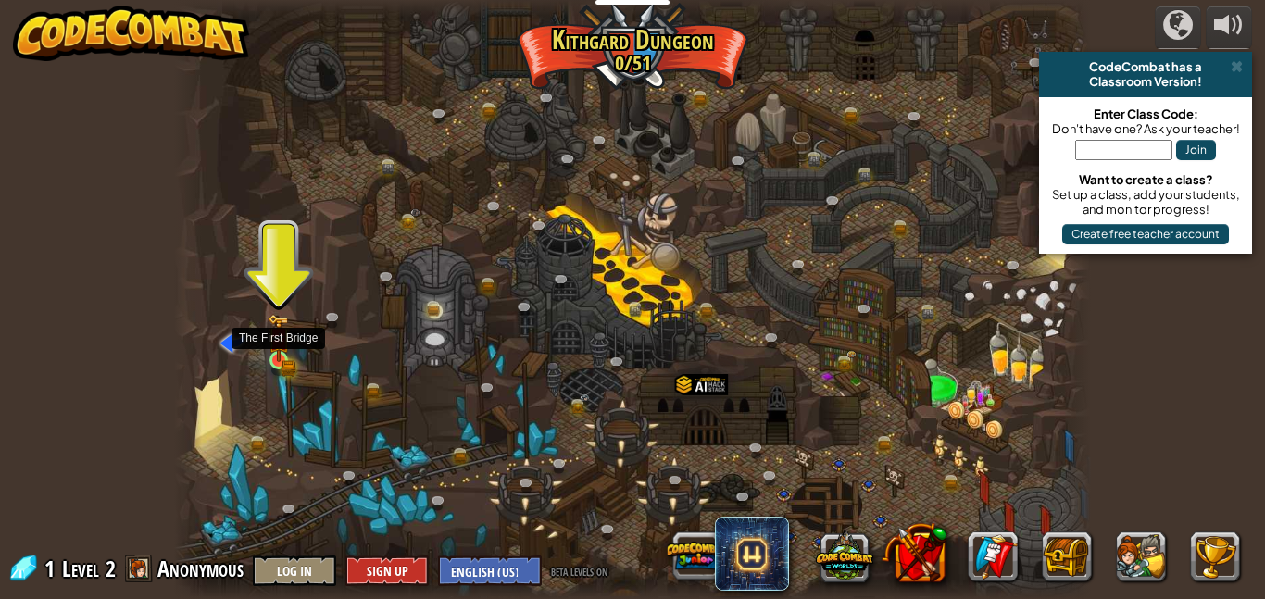
click at [276, 336] on img at bounding box center [278, 338] width 21 height 48
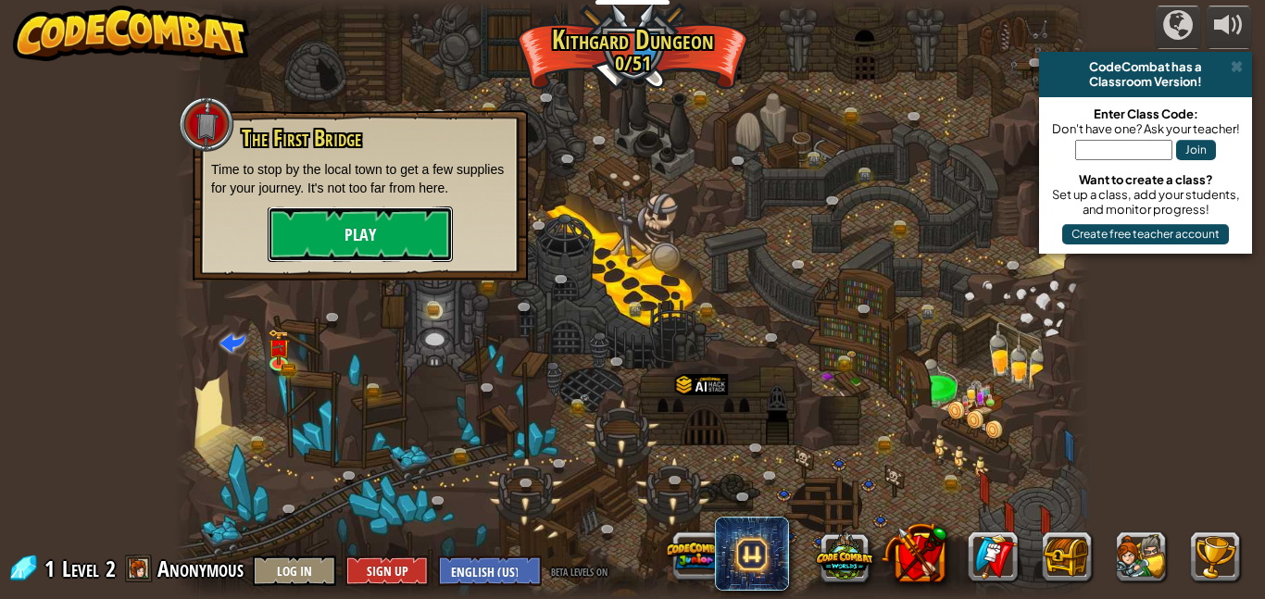
click at [332, 219] on button "Play" at bounding box center [360, 235] width 185 height 56
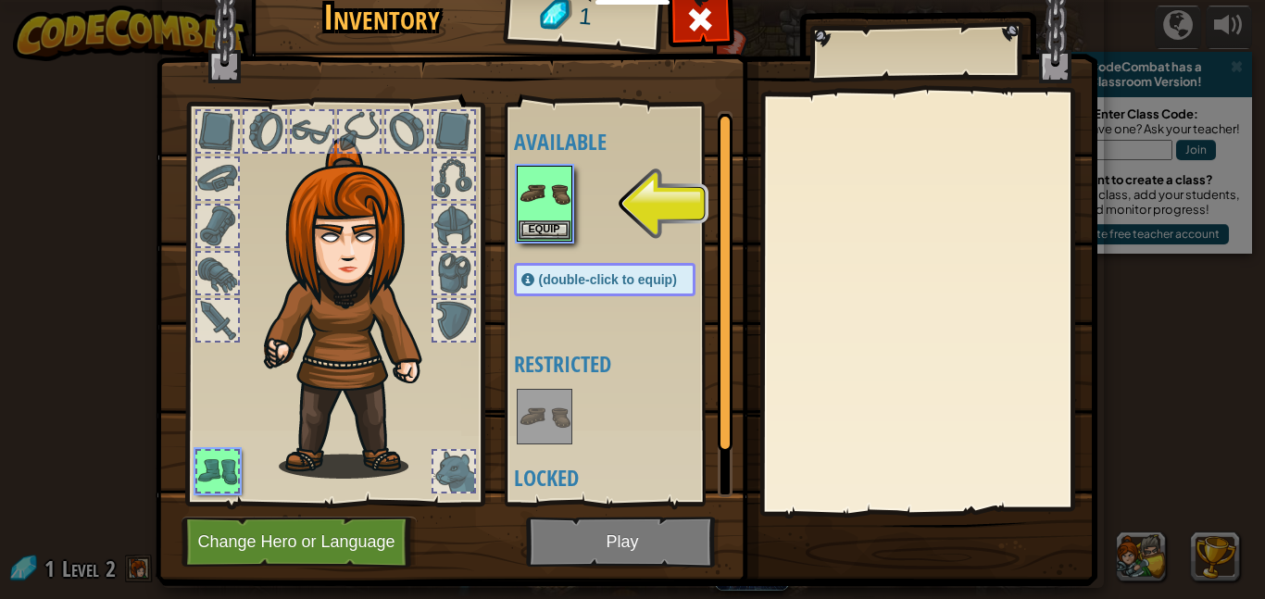
click at [332, 219] on img at bounding box center [355, 308] width 199 height 341
click at [682, 34] on div at bounding box center [700, 24] width 58 height 58
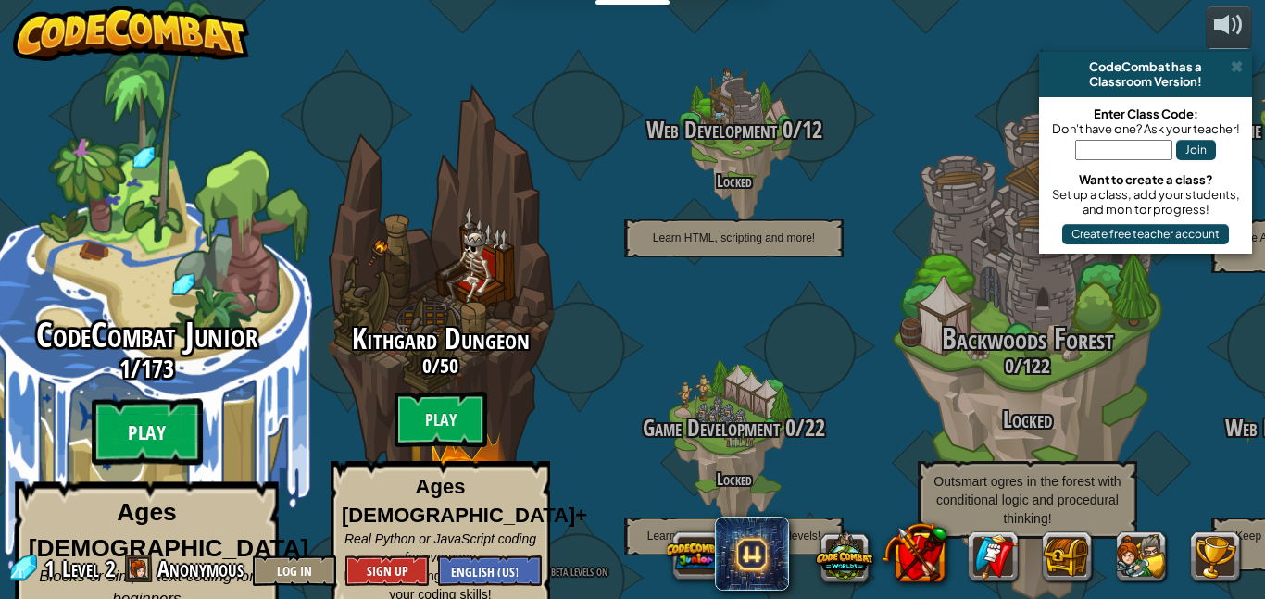
click at [154, 399] on btn "Play" at bounding box center [147, 432] width 111 height 67
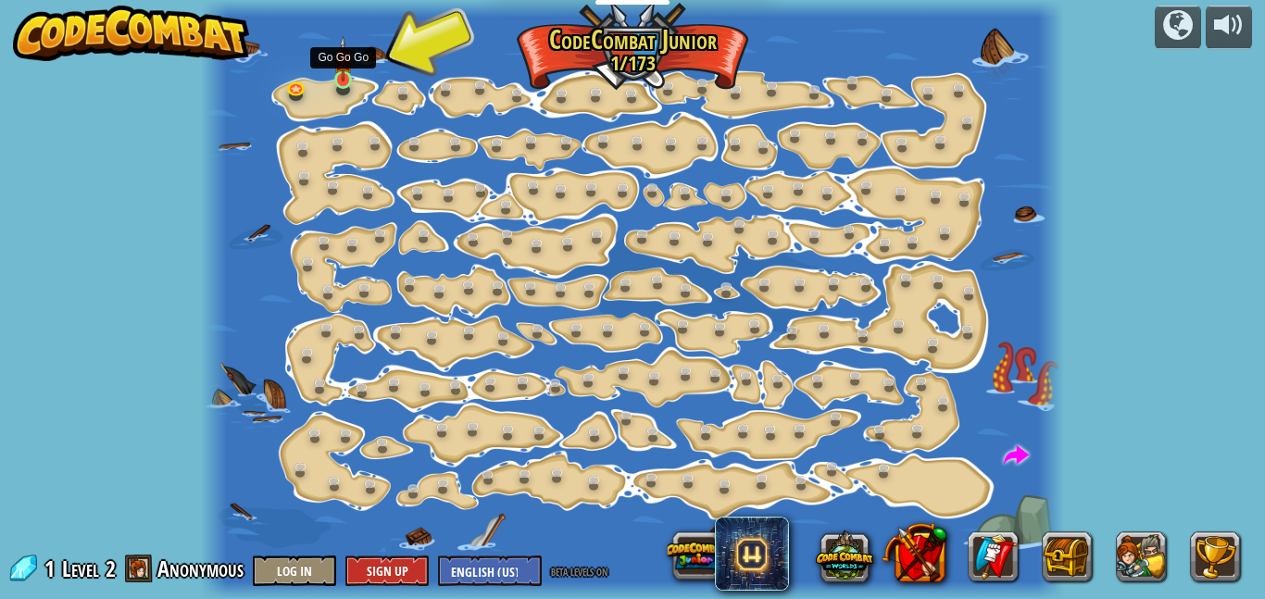
click at [338, 75] on img at bounding box center [342, 58] width 19 height 45
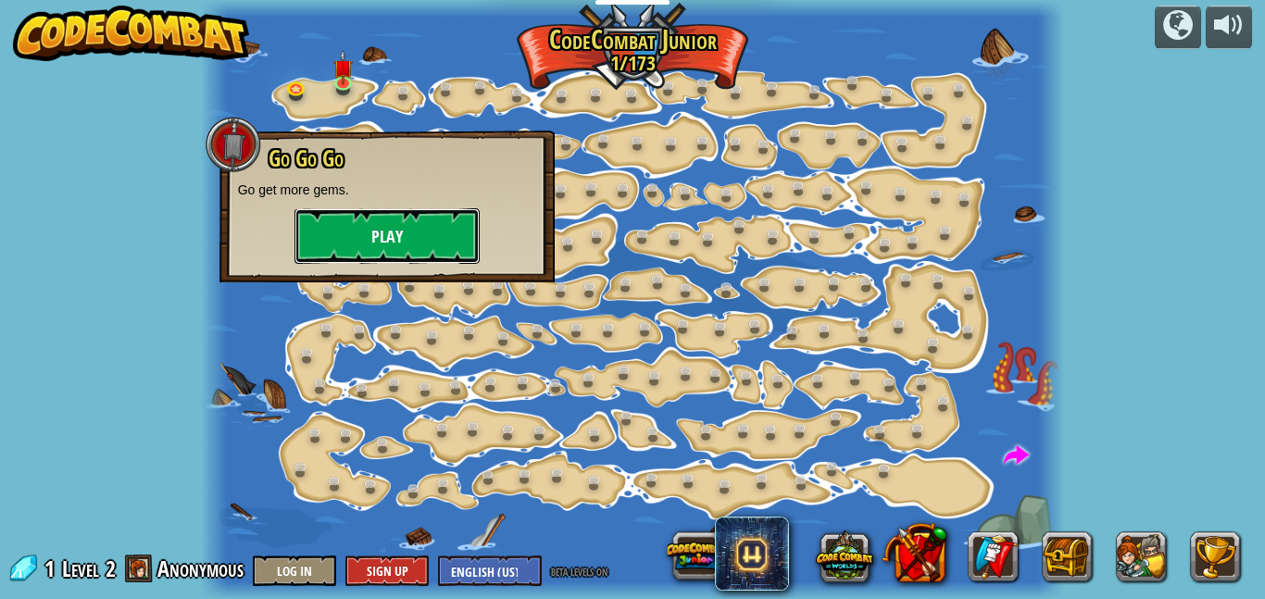
click at [387, 236] on button "Play" at bounding box center [386, 236] width 185 height 56
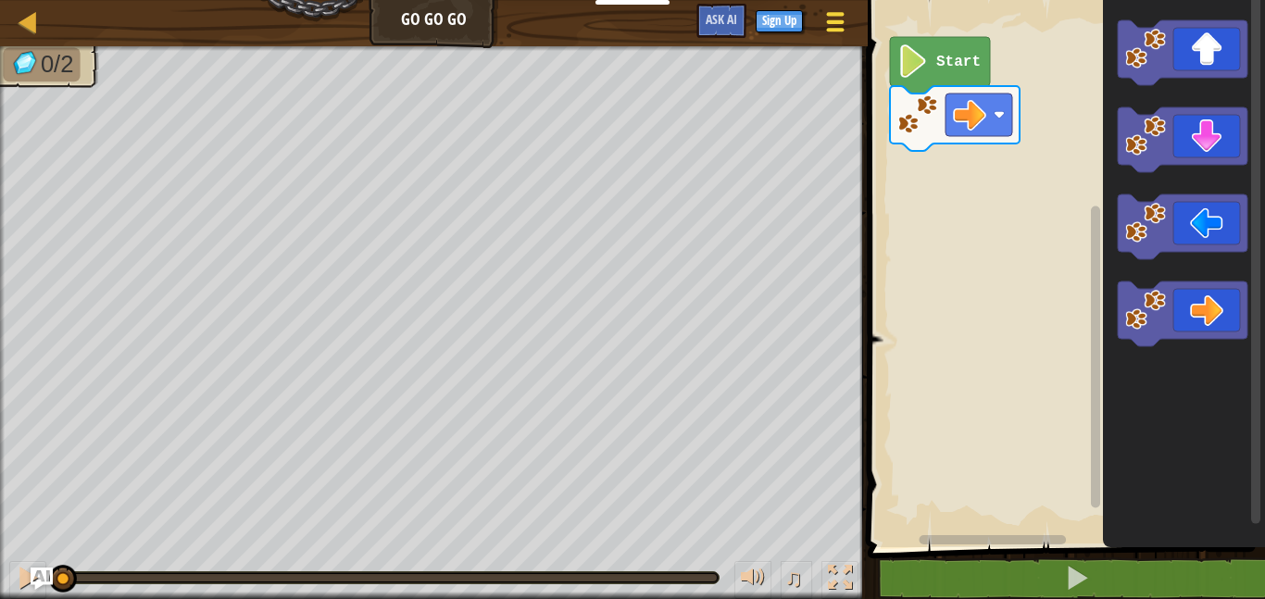
click at [847, 28] on div at bounding box center [834, 21] width 25 height 27
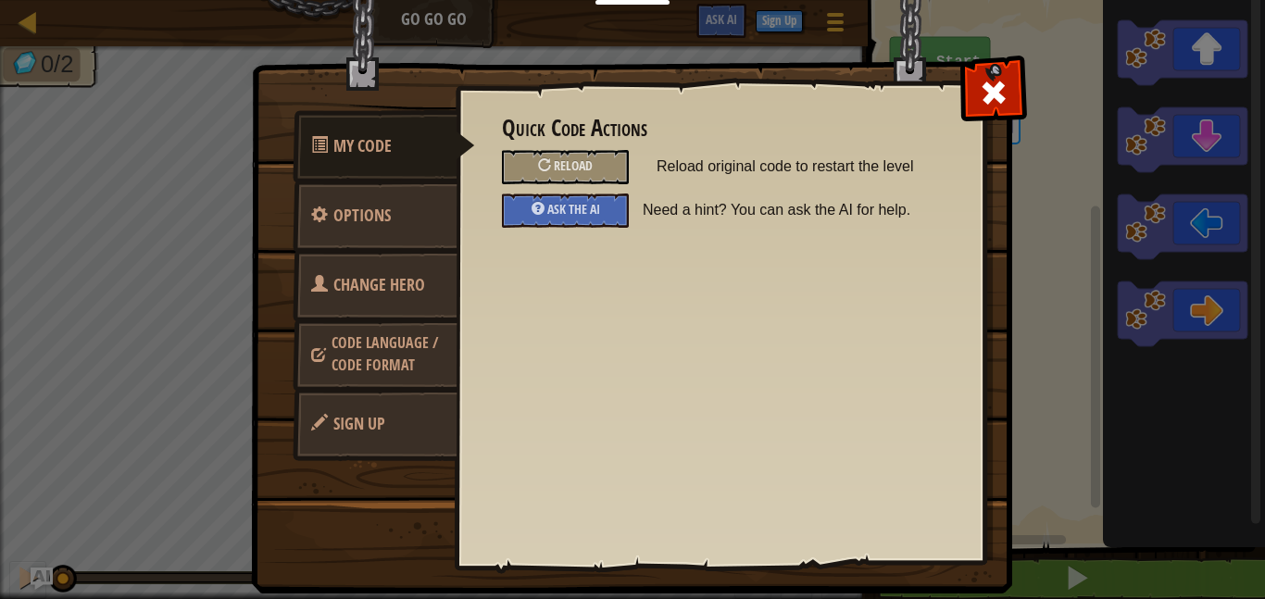
click at [424, 294] on span "Change Hero" at bounding box center [379, 284] width 92 height 23
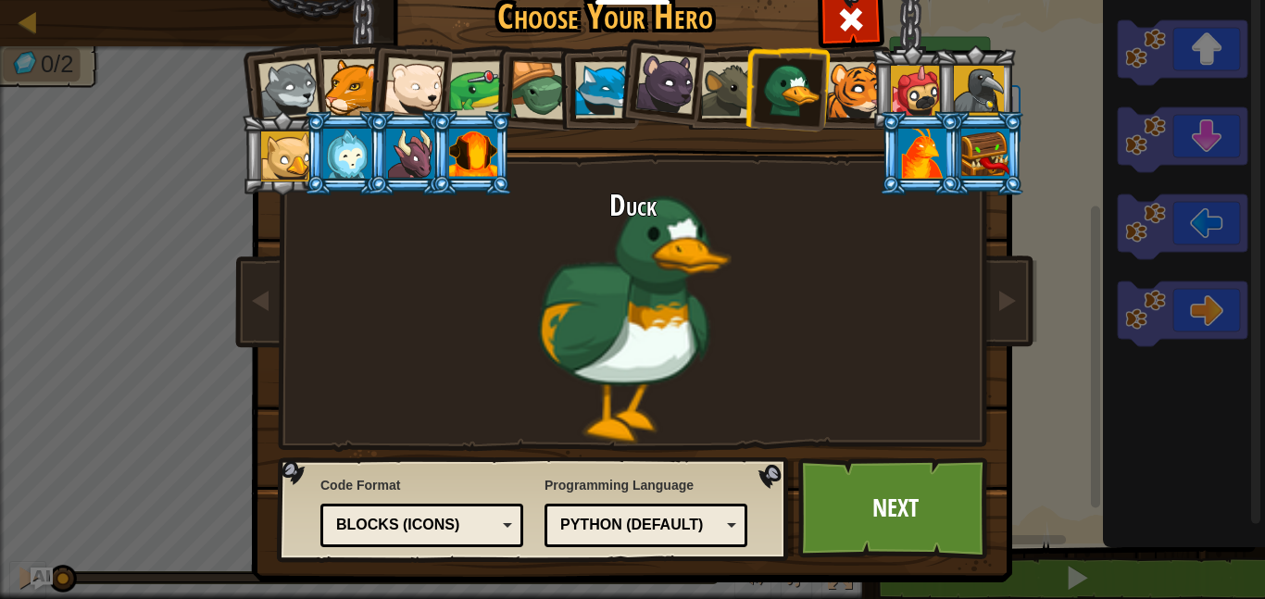
click at [732, 65] on div at bounding box center [729, 90] width 56 height 56
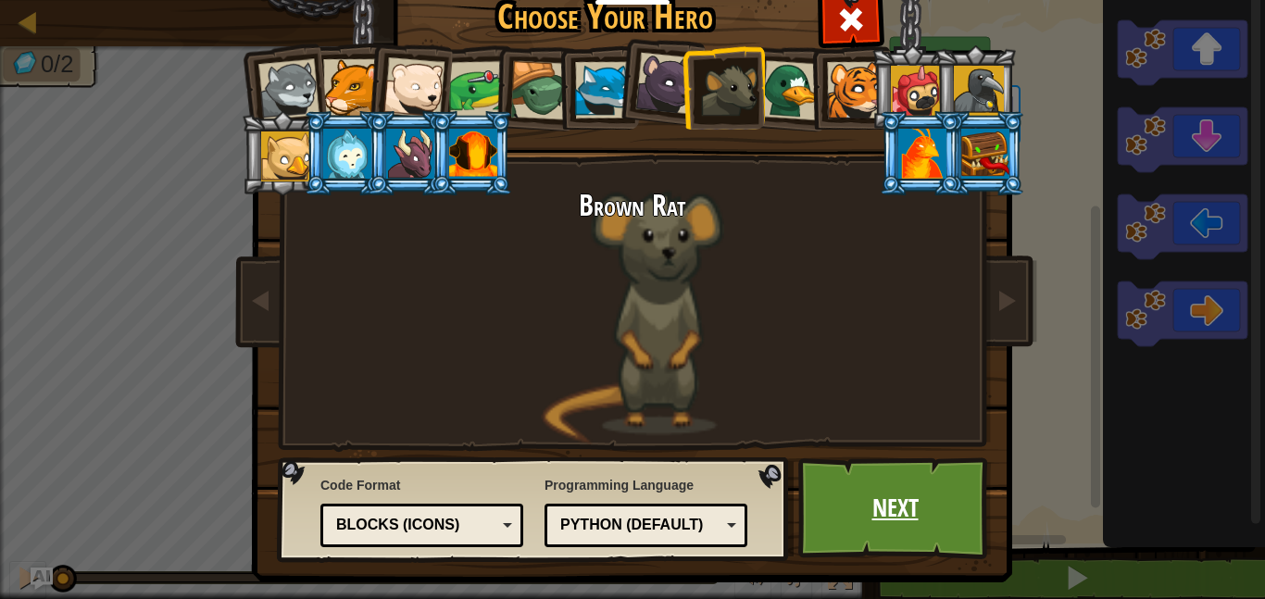
click at [842, 461] on link "Next" at bounding box center [895, 508] width 194 height 102
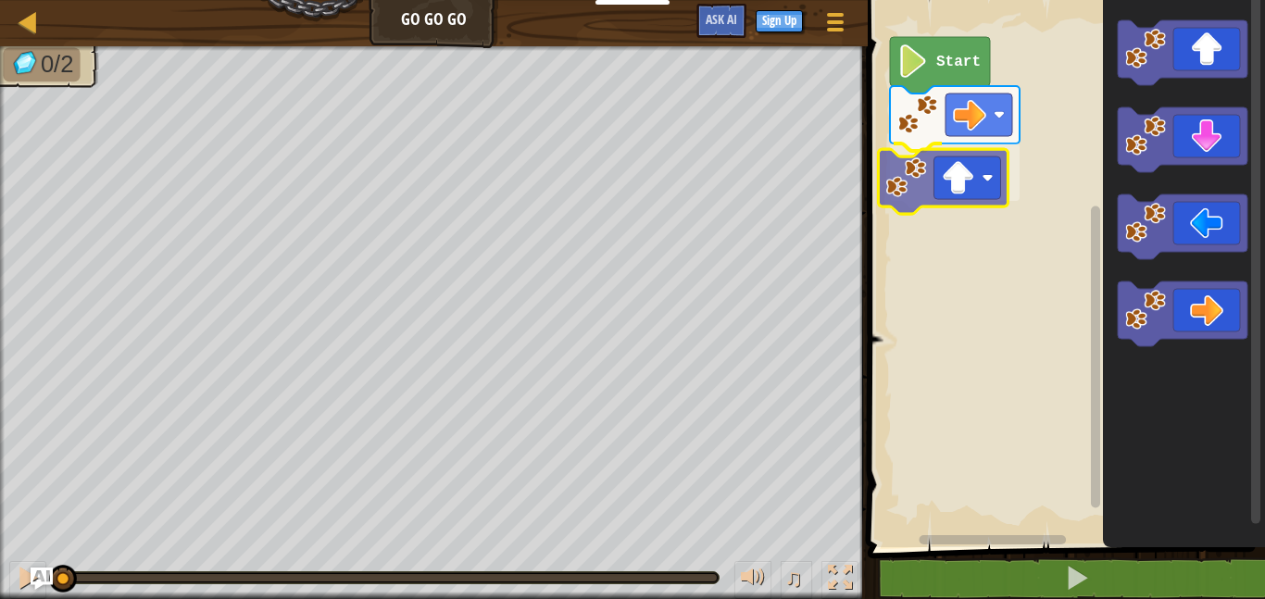
click at [949, 179] on div "Start" at bounding box center [1063, 269] width 403 height 557
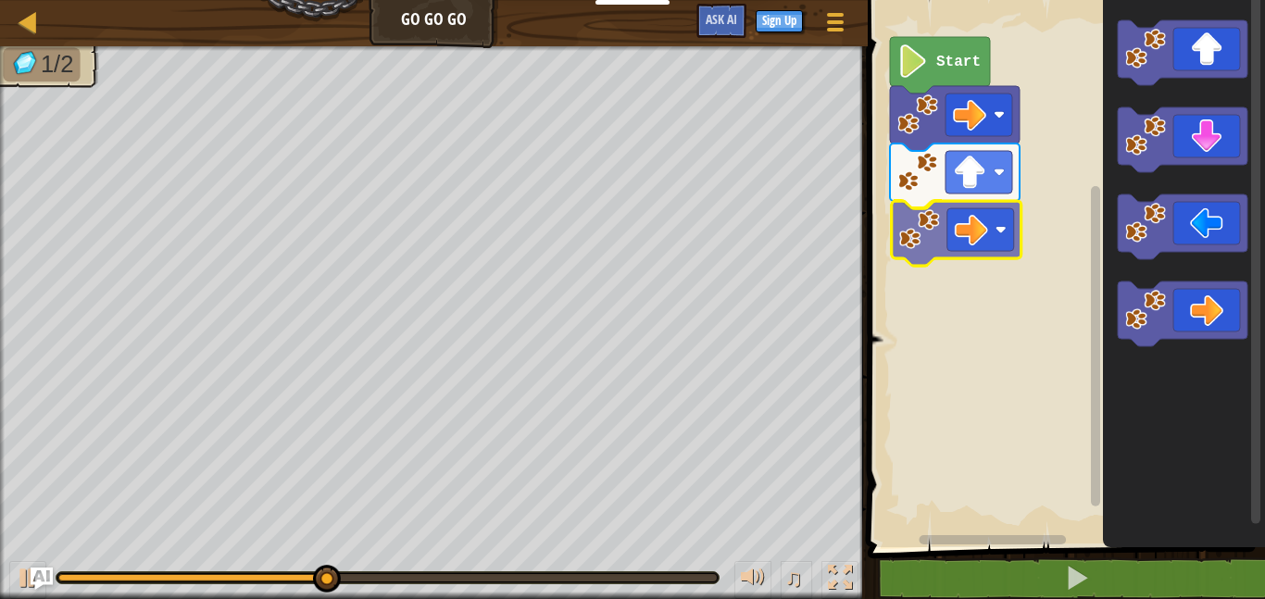
click at [934, 248] on div "Start" at bounding box center [1063, 269] width 403 height 557
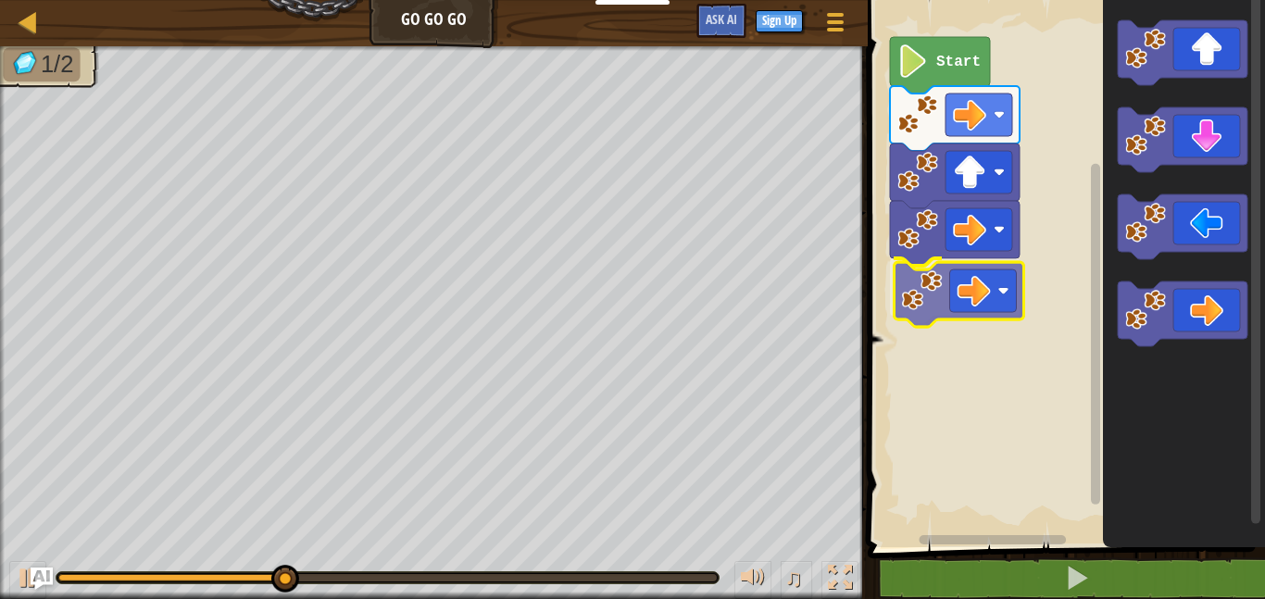
click at [945, 294] on div "Start" at bounding box center [1063, 269] width 403 height 557
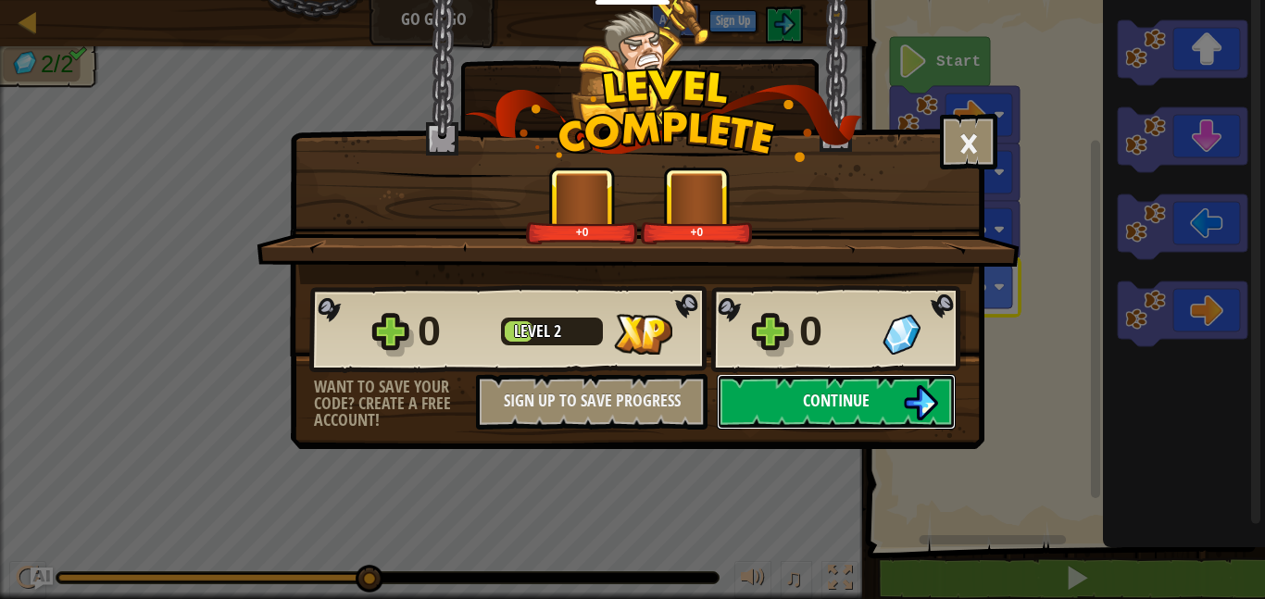
click at [838, 408] on span "Continue" at bounding box center [836, 400] width 67 height 23
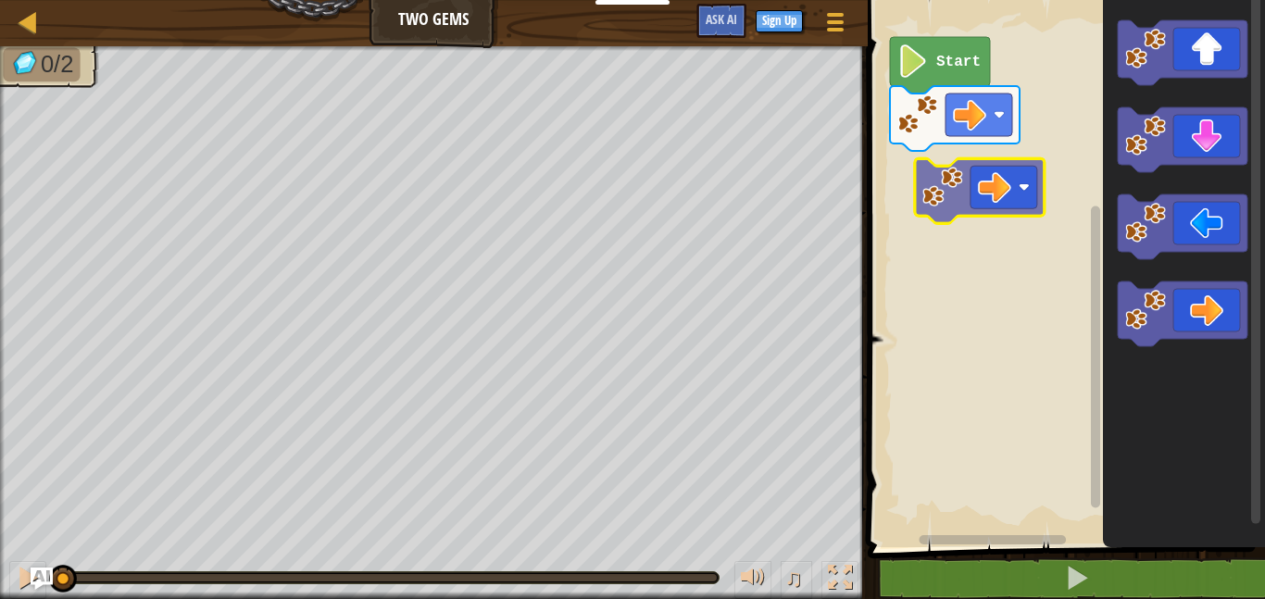
click at [969, 176] on div "Start" at bounding box center [1063, 269] width 403 height 557
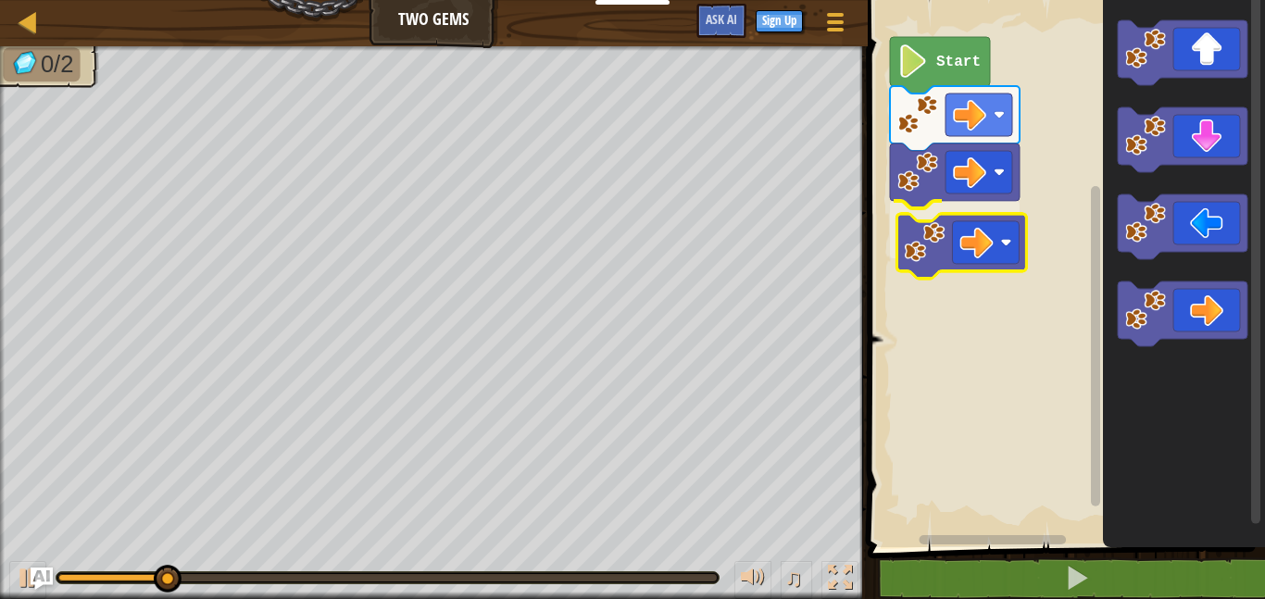
click at [979, 233] on div "Start" at bounding box center [1063, 269] width 403 height 557
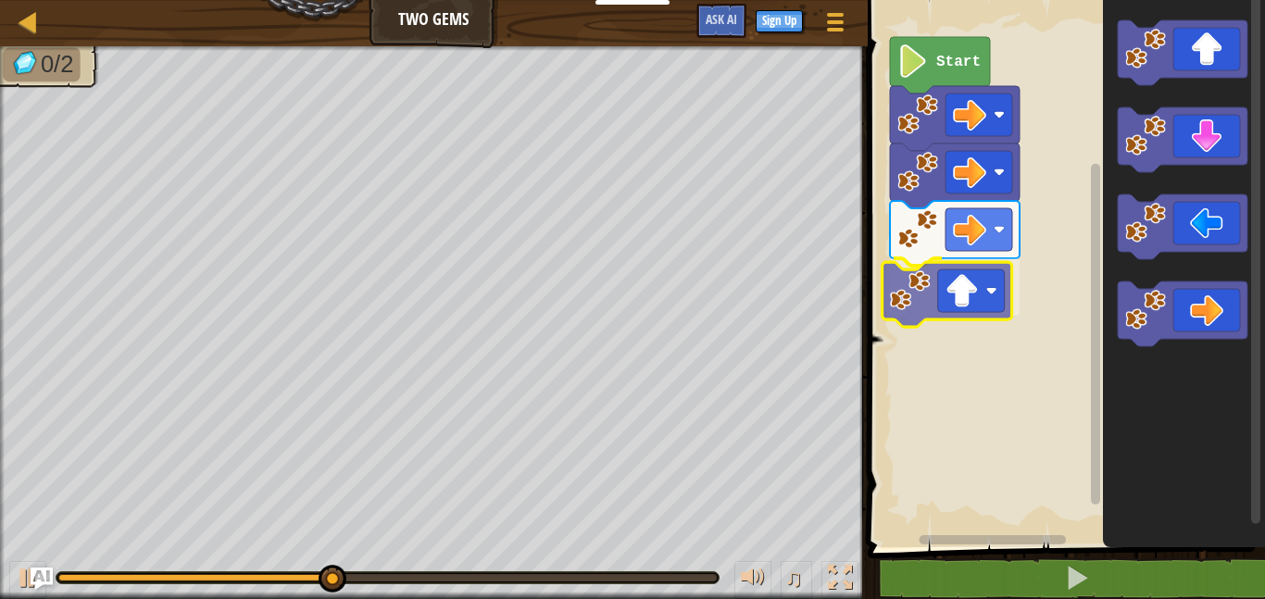
click at [951, 294] on div "Start" at bounding box center [1063, 269] width 403 height 557
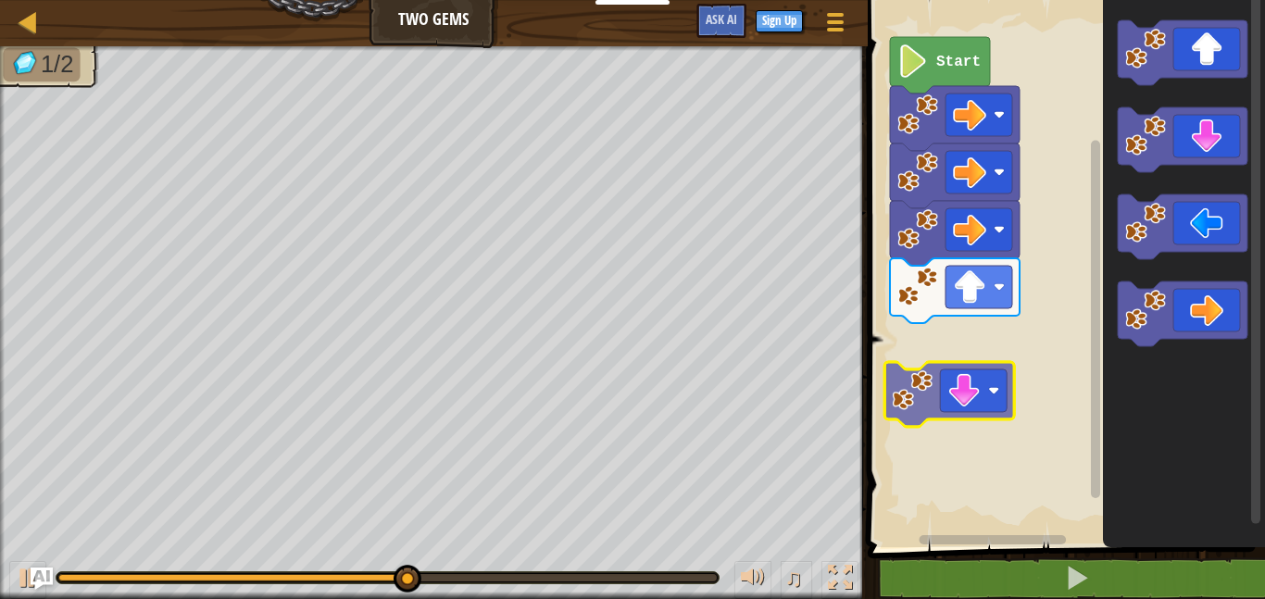
click at [951, 390] on div "Start" at bounding box center [1063, 269] width 403 height 557
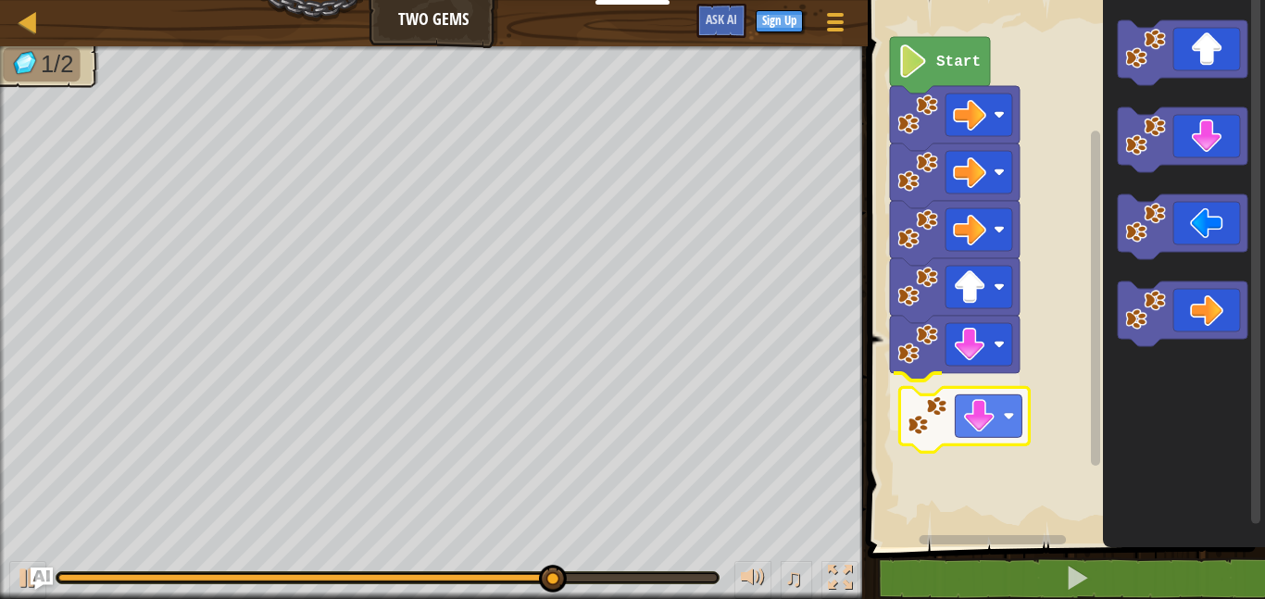
click at [967, 446] on div "Start" at bounding box center [1063, 269] width 403 height 557
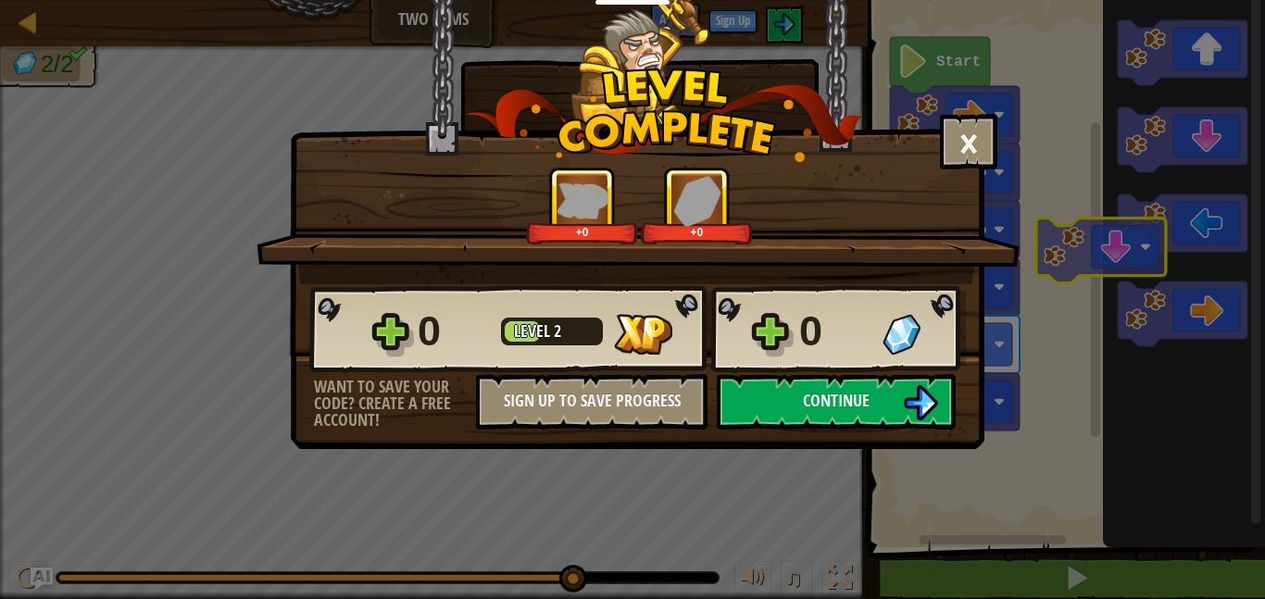
click at [1130, 2] on body "Educators Create Free Account School & District Solutions Teacher Toolkit Previ…" at bounding box center [632, 1] width 1265 height 2
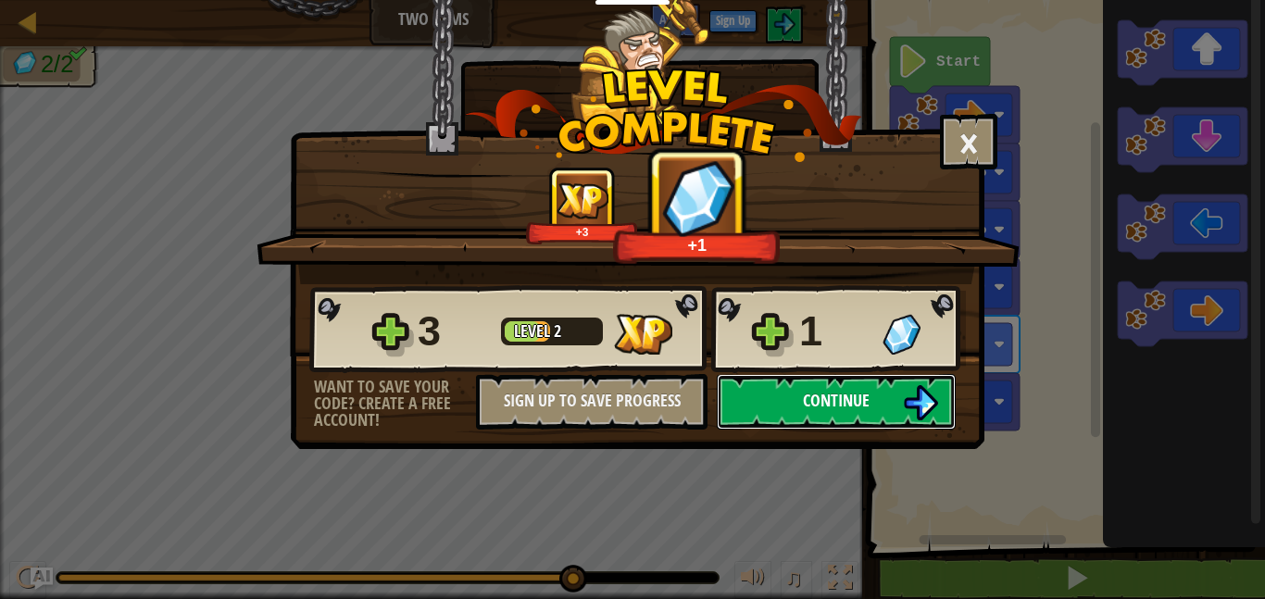
click at [889, 410] on button "Continue" at bounding box center [836, 402] width 239 height 56
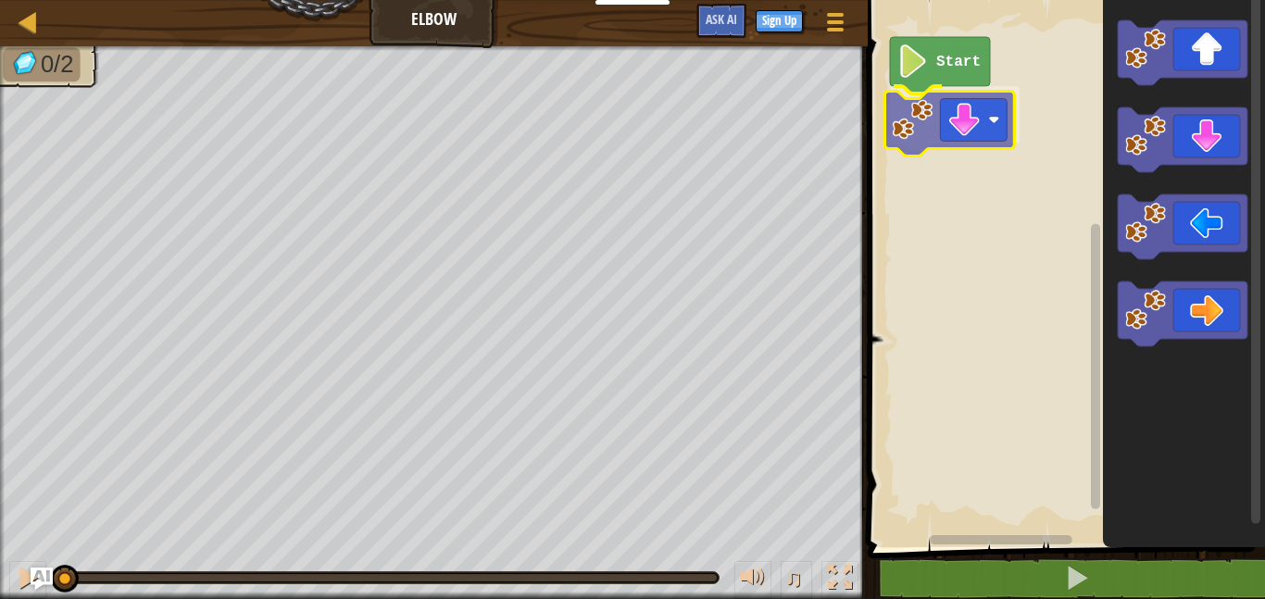
click at [958, 136] on div "Start" at bounding box center [1063, 269] width 403 height 557
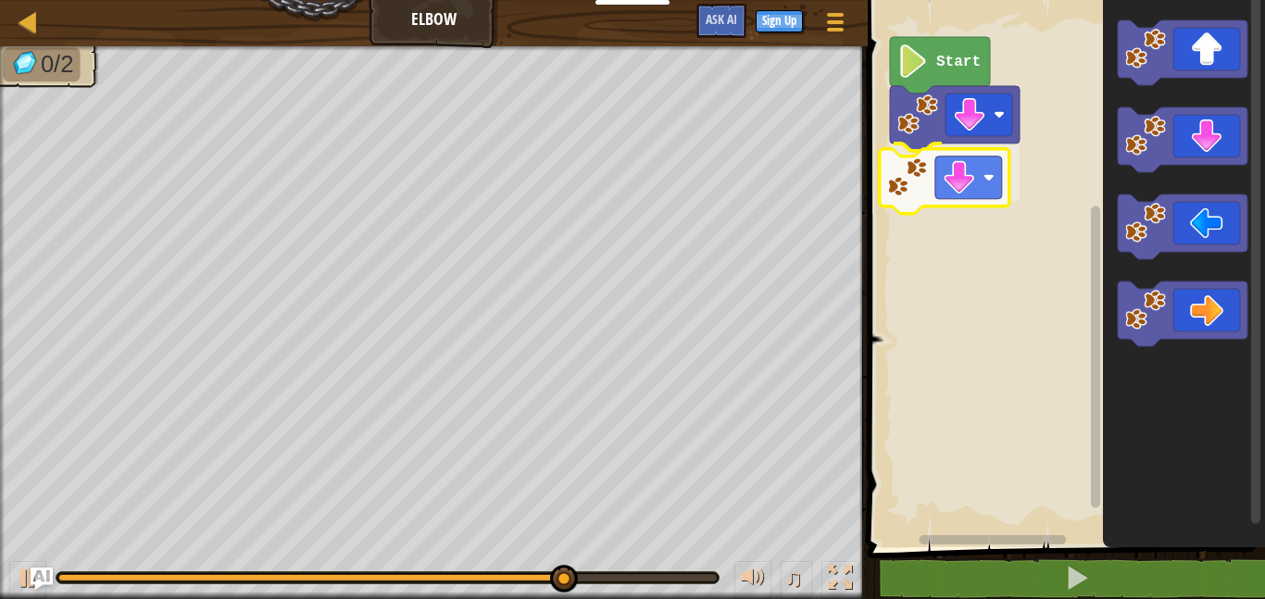
click at [935, 160] on div "Start" at bounding box center [1063, 269] width 403 height 557
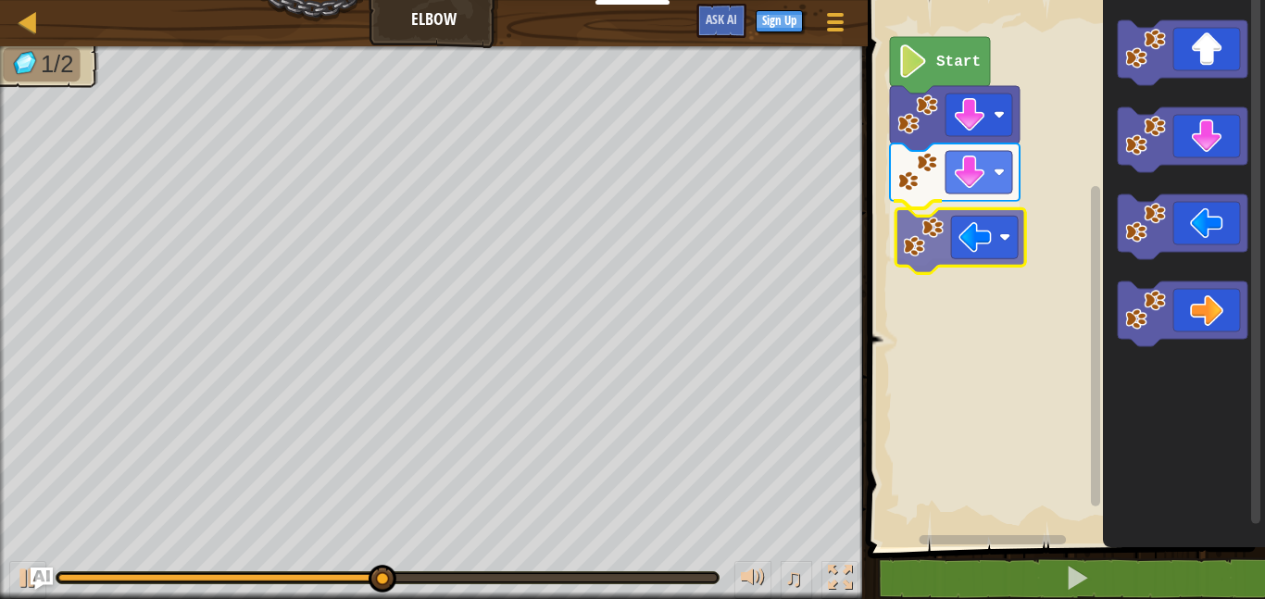
click at [988, 258] on div "Start" at bounding box center [1063, 269] width 403 height 557
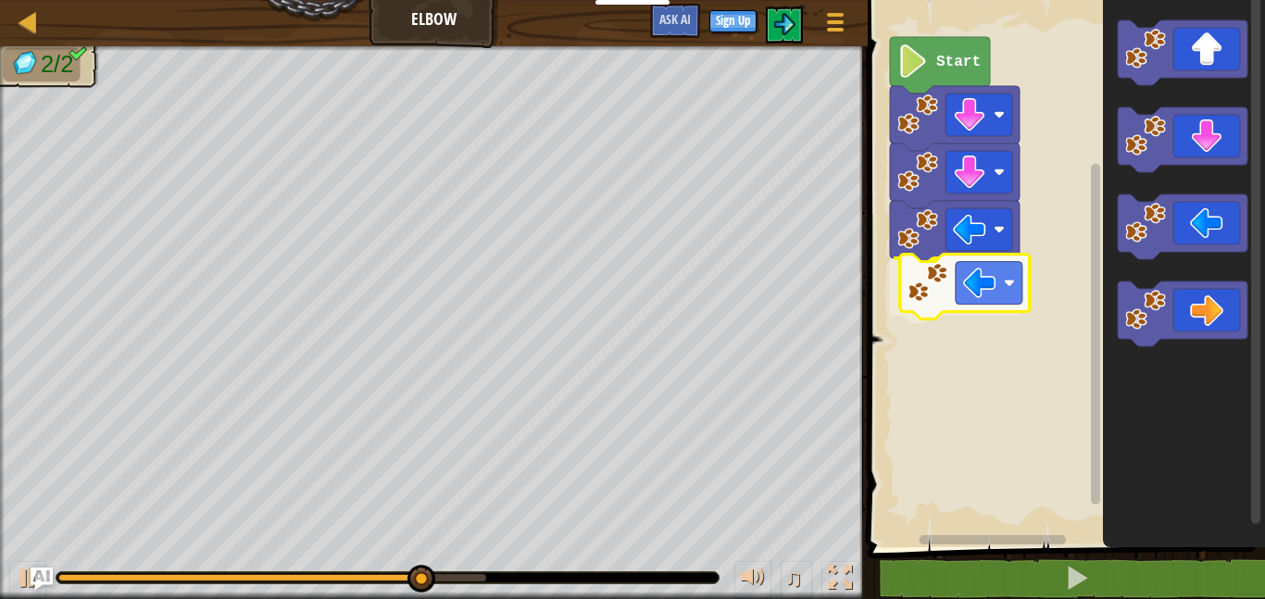
click at [952, 305] on div "Start" at bounding box center [1063, 269] width 403 height 557
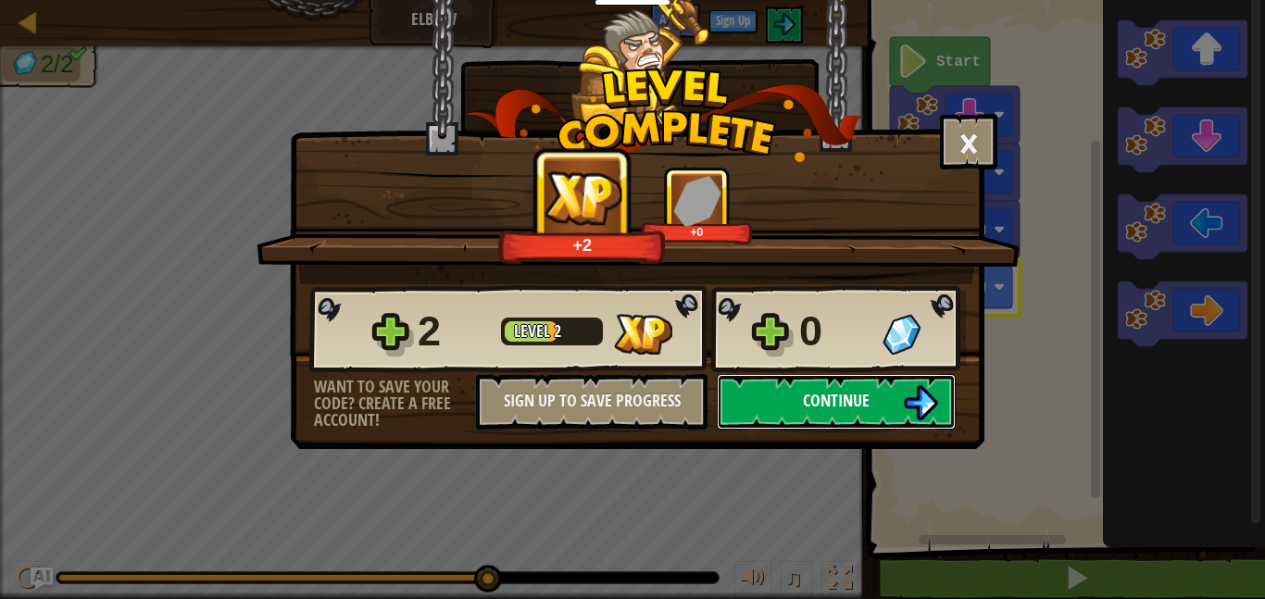
click at [796, 404] on button "Continue" at bounding box center [836, 402] width 239 height 56
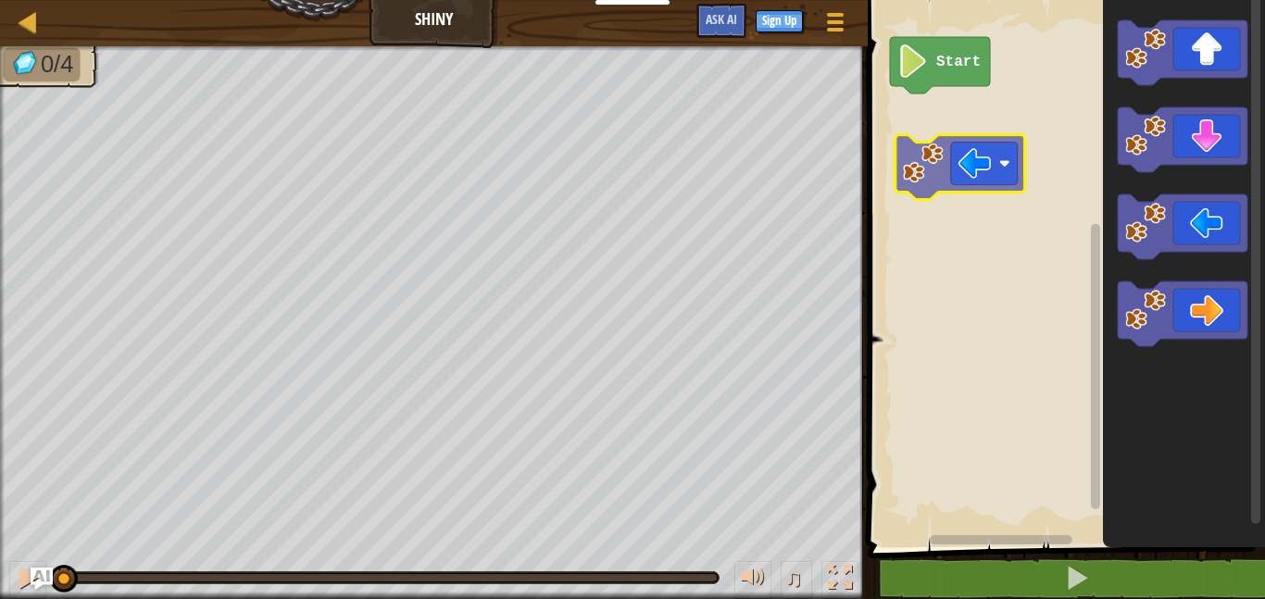
click at [976, 147] on div "Start" at bounding box center [1063, 269] width 403 height 557
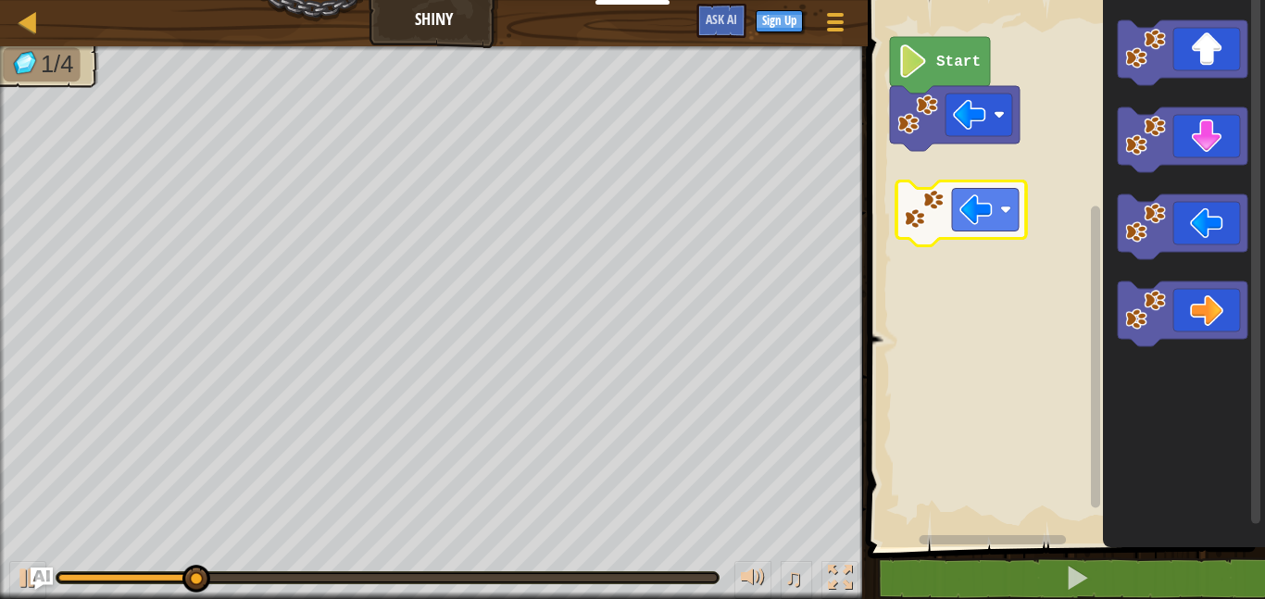
click at [932, 199] on div "Start" at bounding box center [1063, 269] width 403 height 557
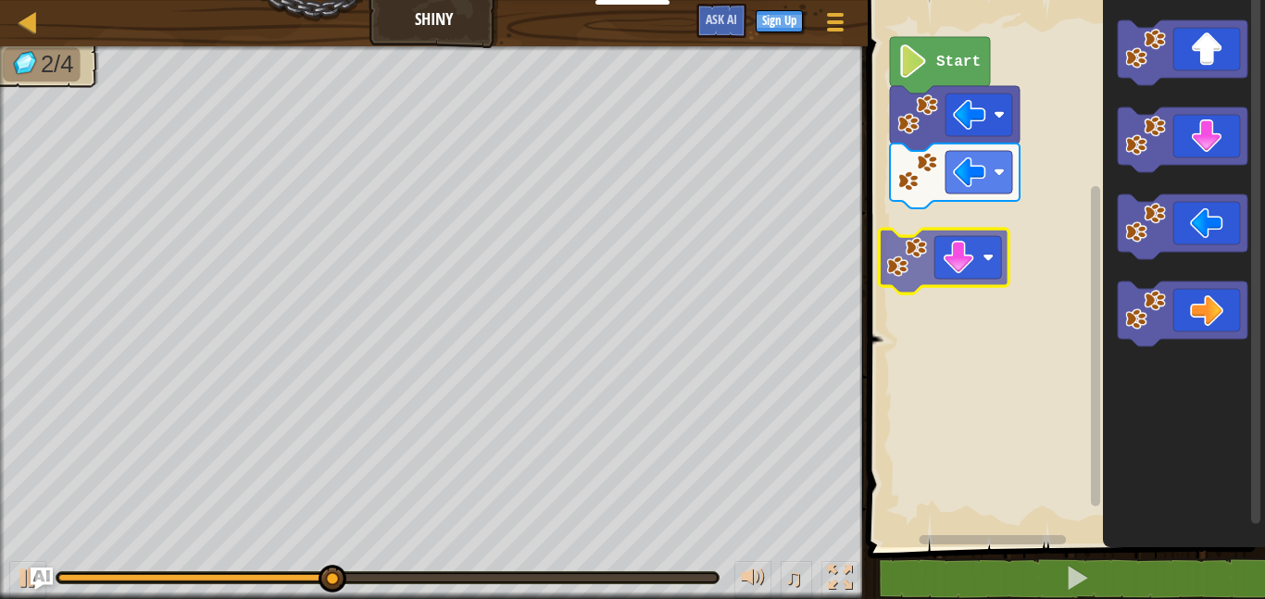
click at [948, 276] on div "Start" at bounding box center [1063, 269] width 403 height 557
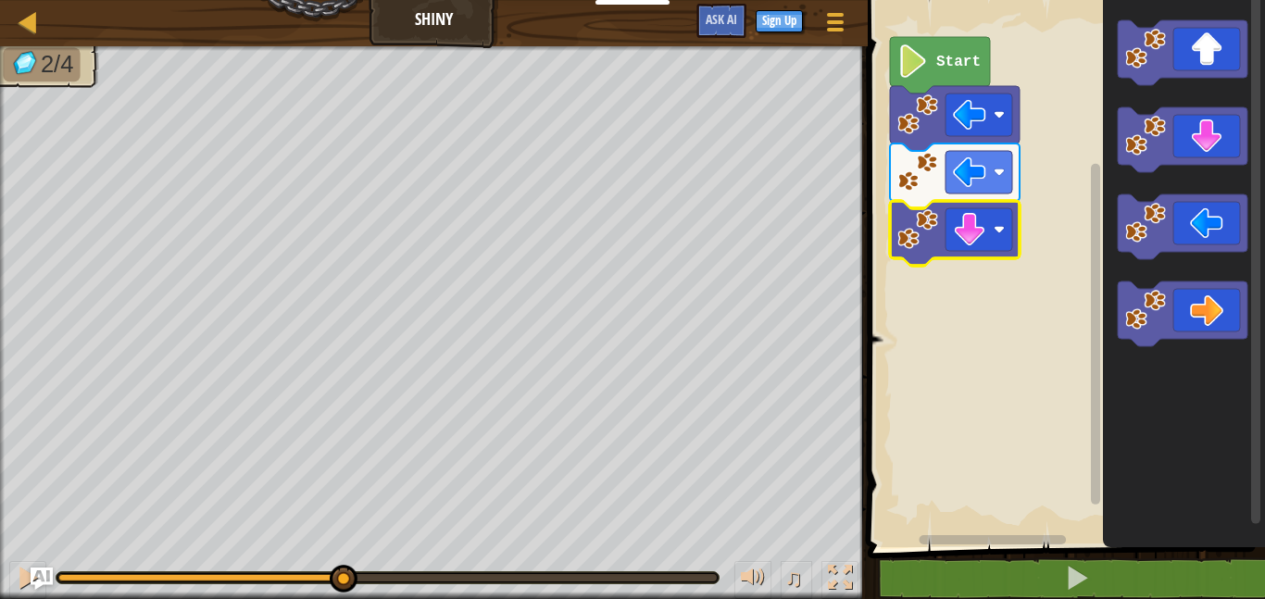
click at [948, 276] on rect "Blockly Workspace" at bounding box center [1063, 269] width 403 height 557
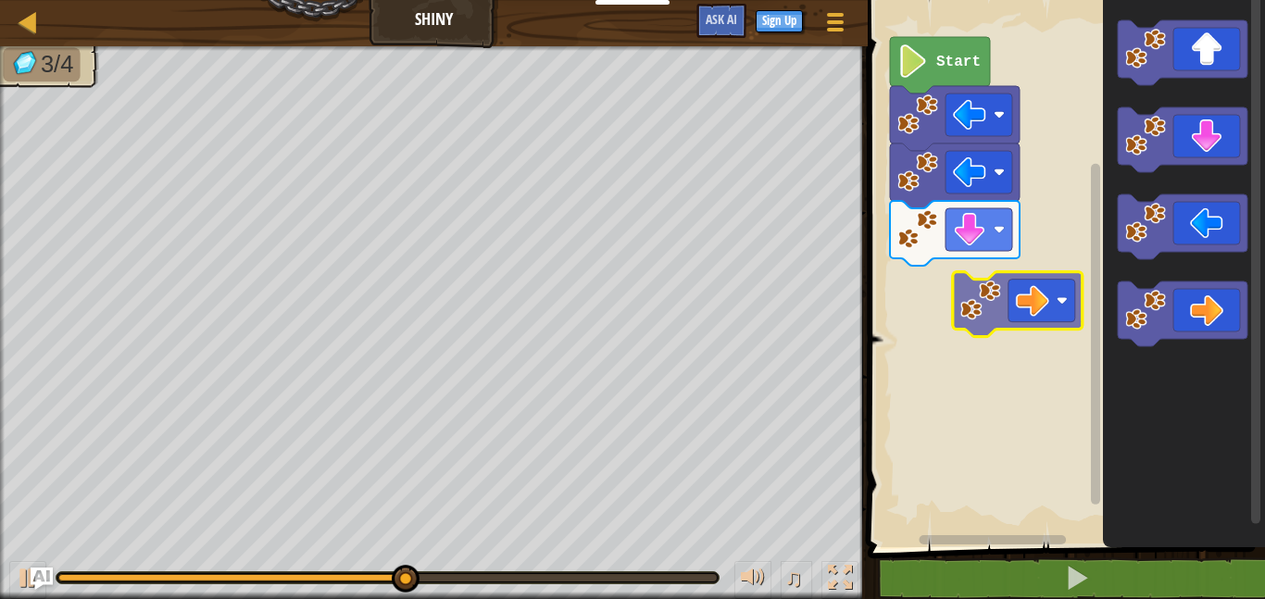
click at [907, 293] on div "Start" at bounding box center [1063, 269] width 403 height 557
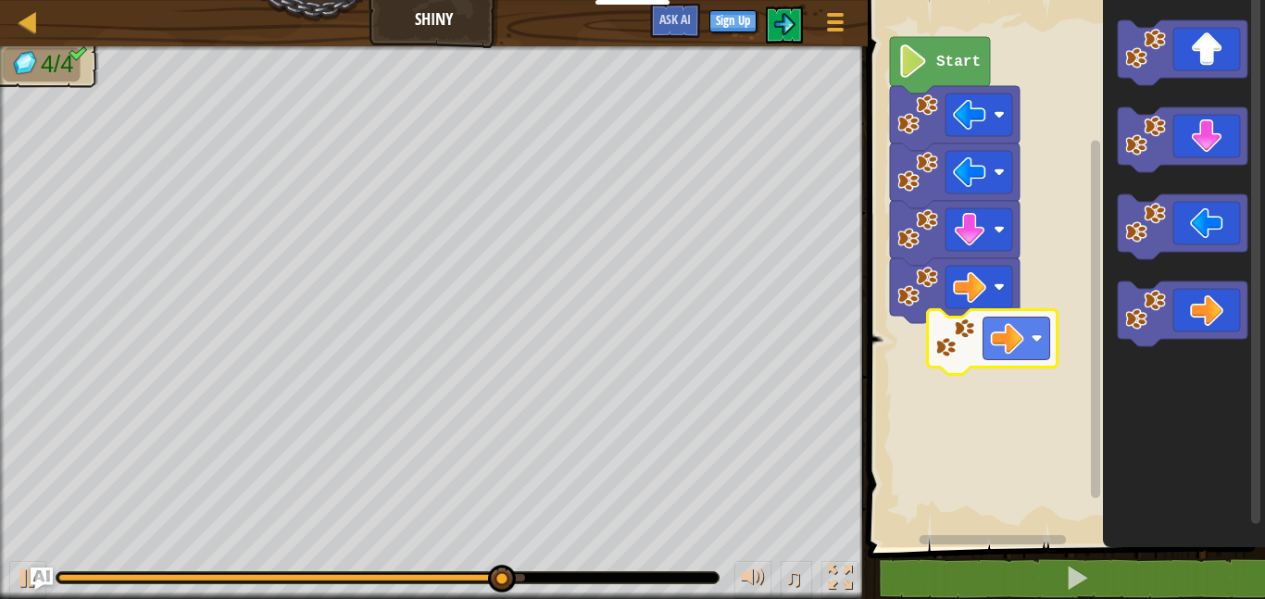
click at [952, 0] on body "Educators Create Free Account School & District Solutions Teacher Toolkit Previ…" at bounding box center [632, 0] width 1265 height 0
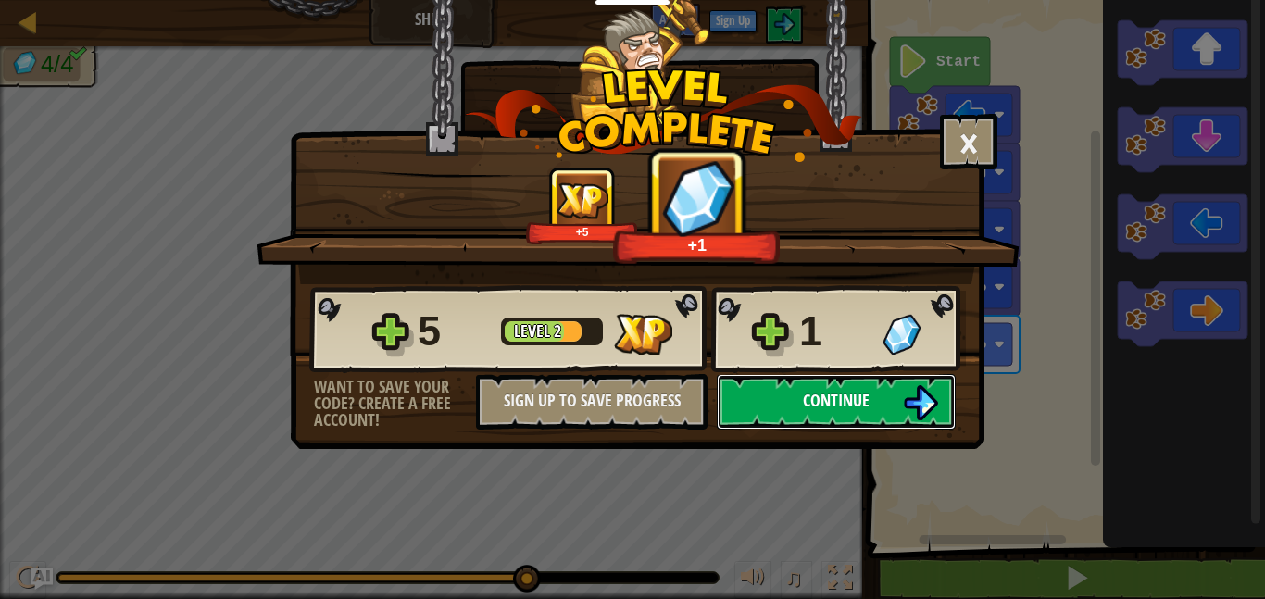
click at [780, 399] on button "Continue" at bounding box center [836, 402] width 239 height 56
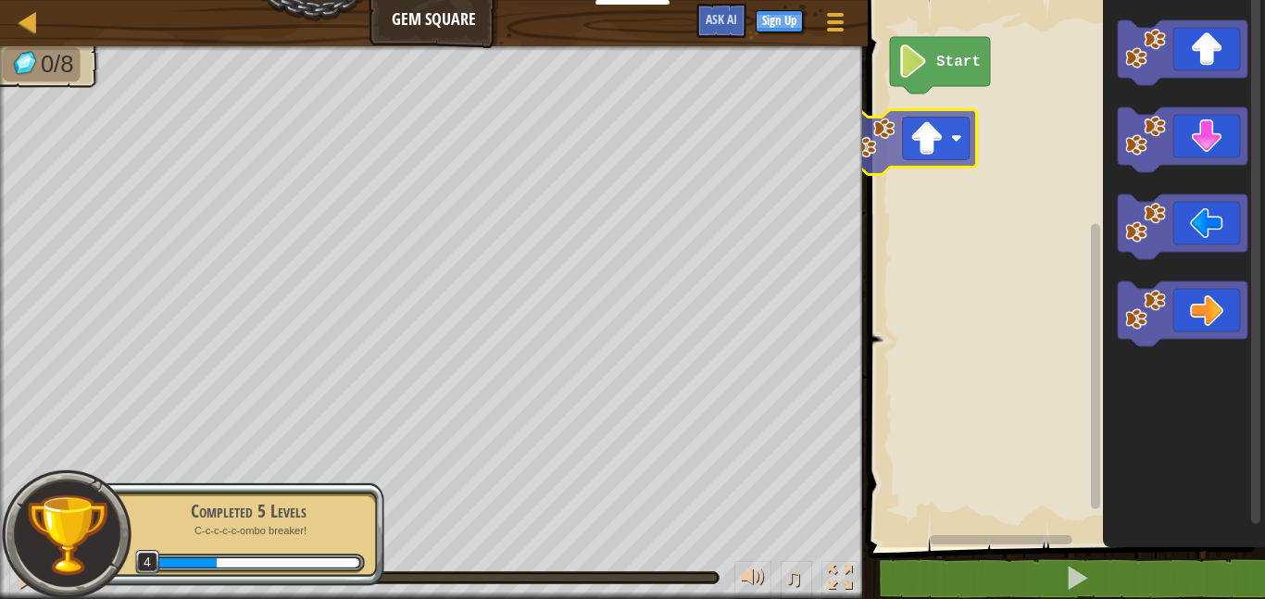
click at [924, 124] on div "Start" at bounding box center [1063, 269] width 403 height 557
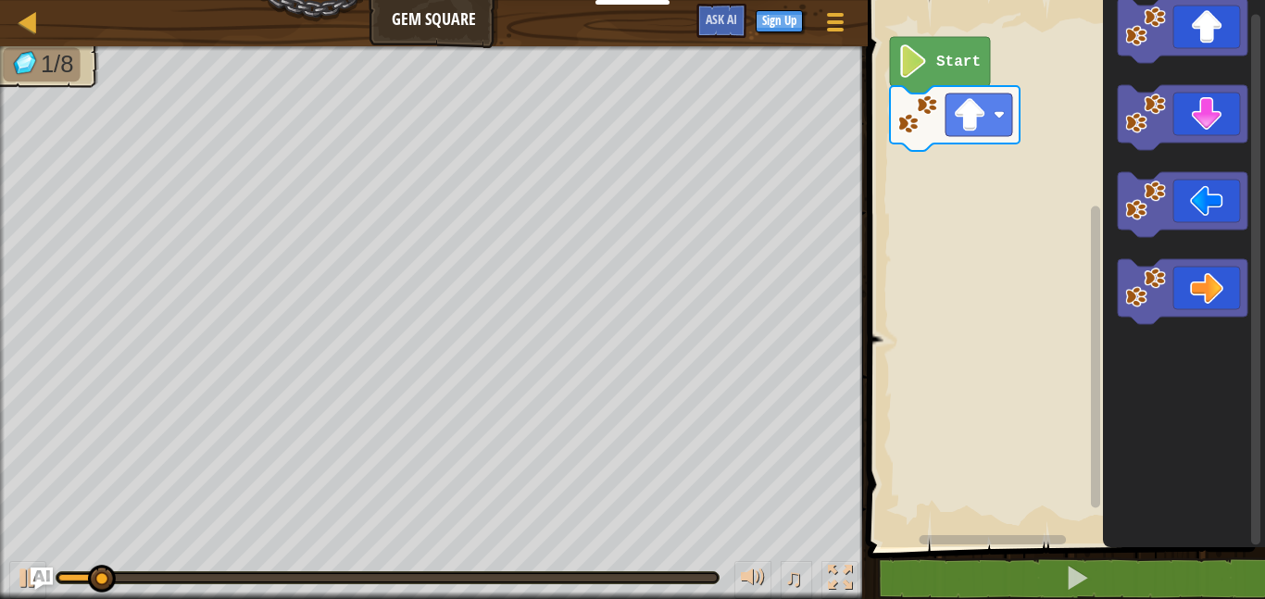
click at [984, 261] on div "Start" at bounding box center [1063, 269] width 403 height 557
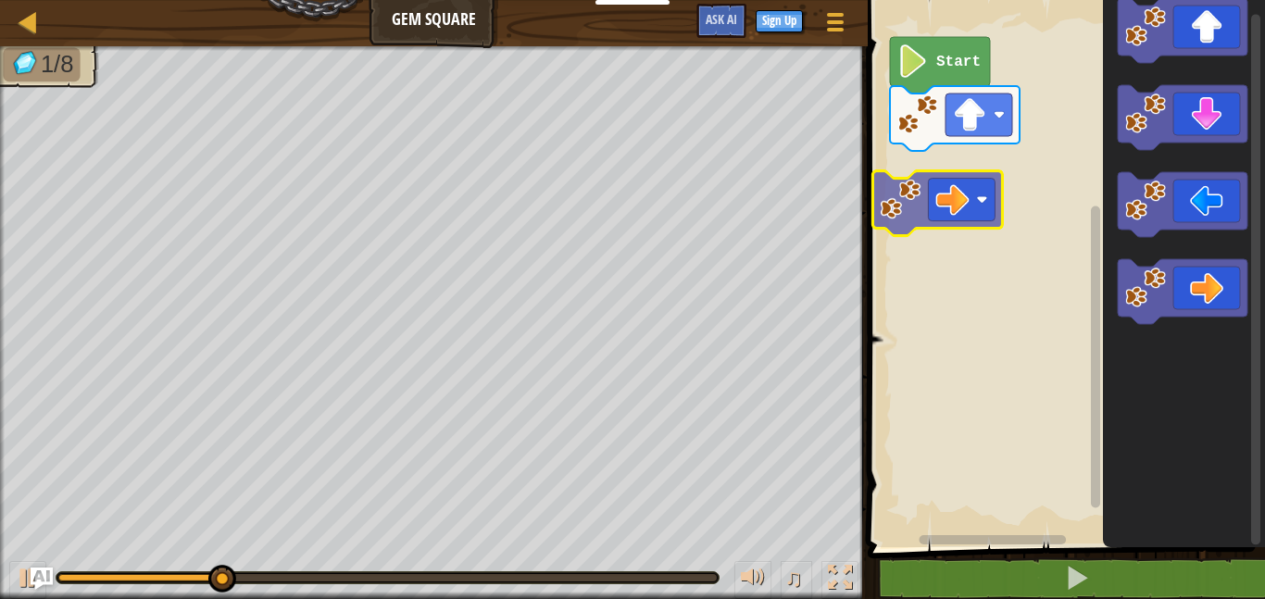
click at [980, 201] on div "Start" at bounding box center [1063, 269] width 403 height 557
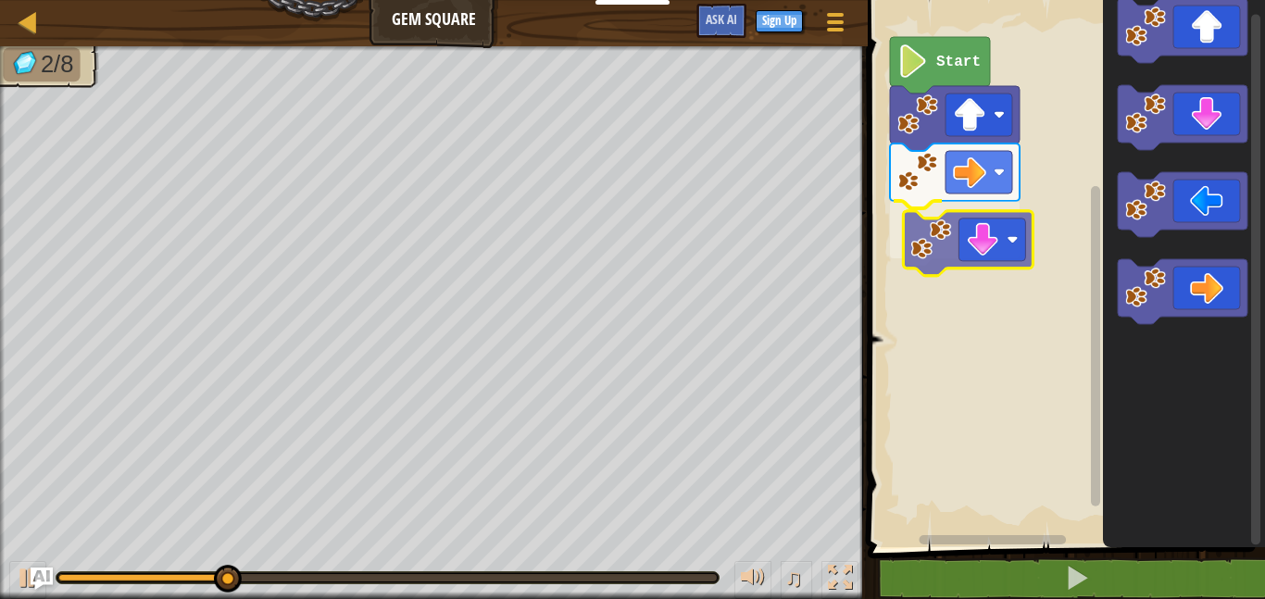
click at [984, 257] on div "Start" at bounding box center [1063, 269] width 403 height 557
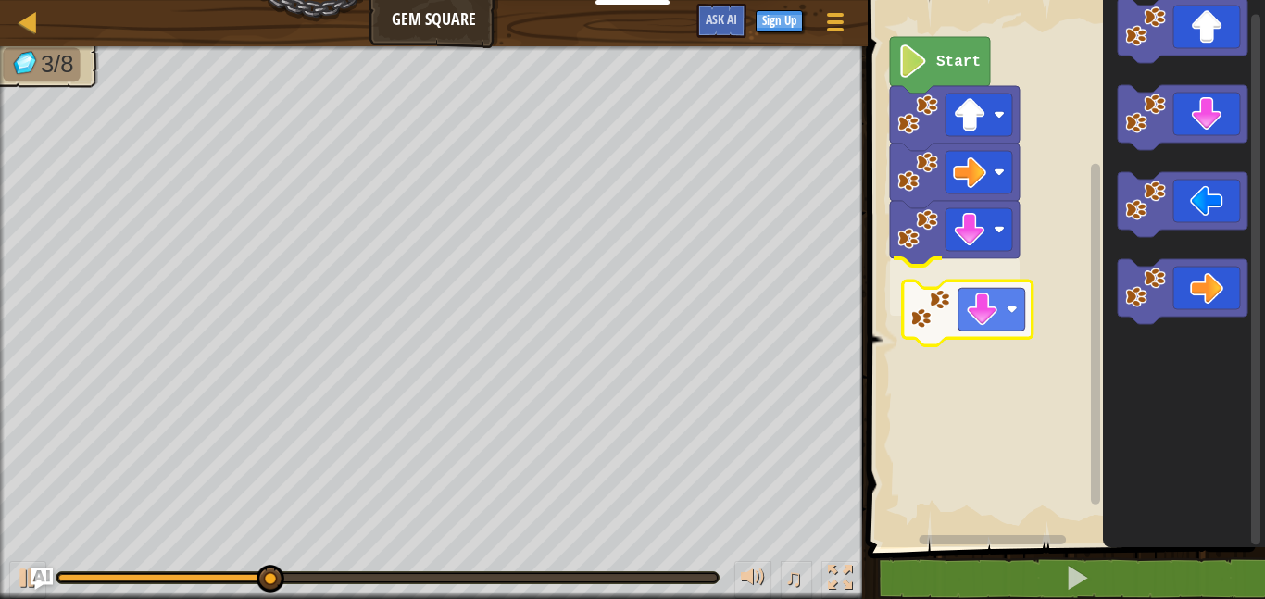
click at [969, 314] on div "Start" at bounding box center [1063, 269] width 403 height 557
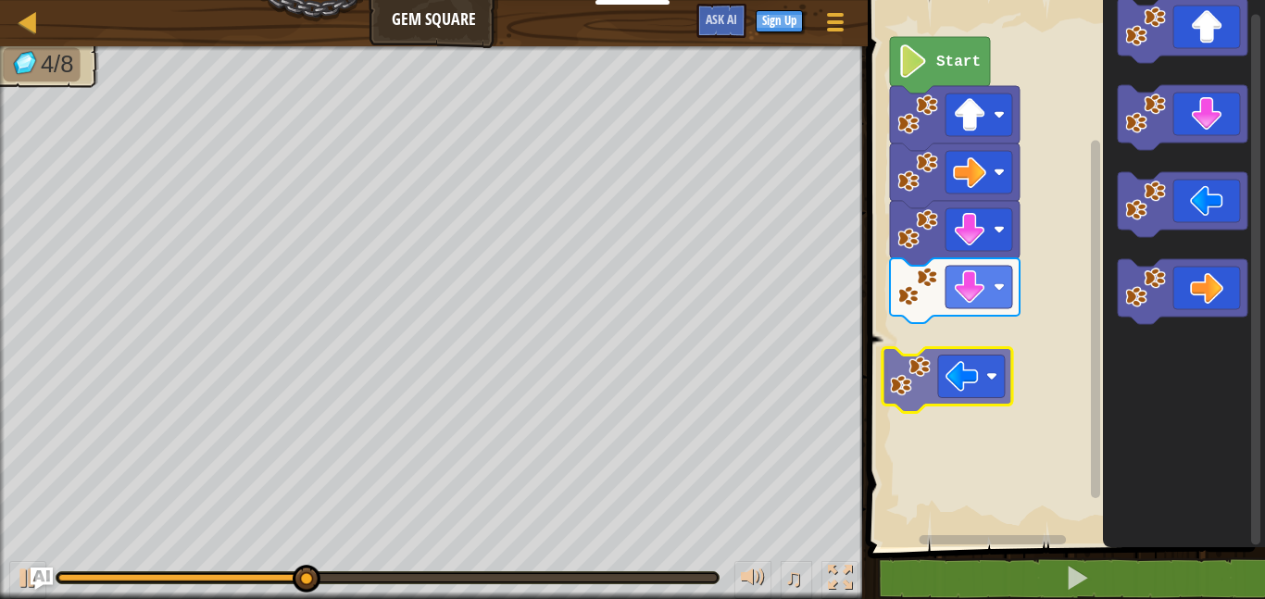
click at [957, 369] on div "Start" at bounding box center [1063, 269] width 403 height 557
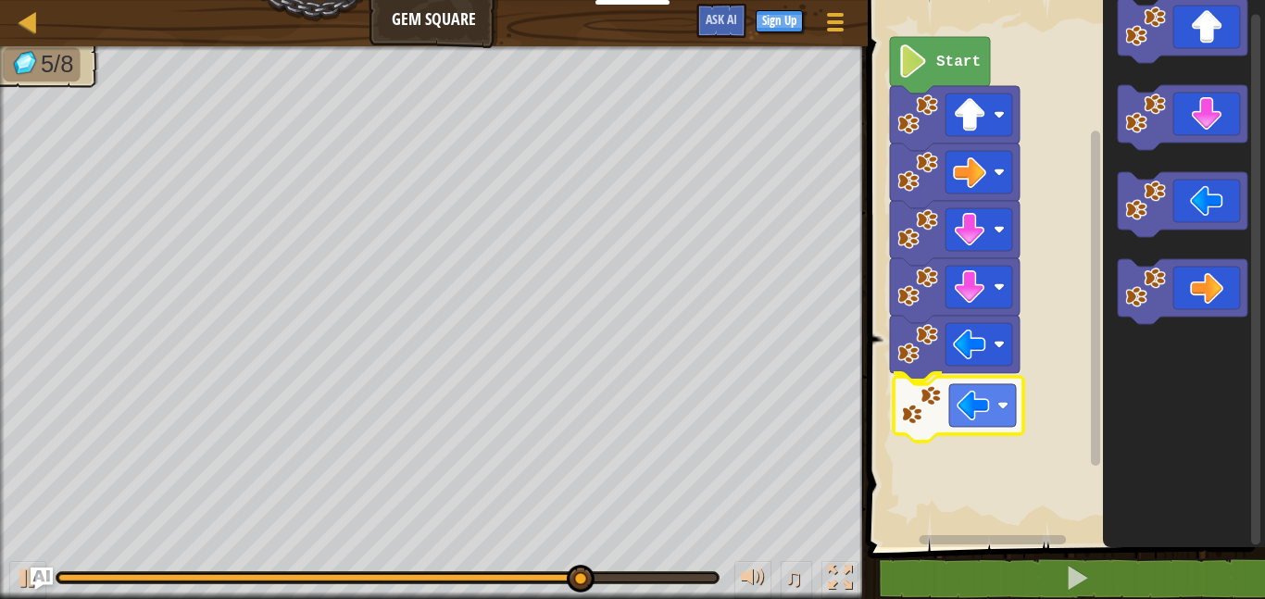
click at [984, 408] on div "Start" at bounding box center [1063, 269] width 403 height 557
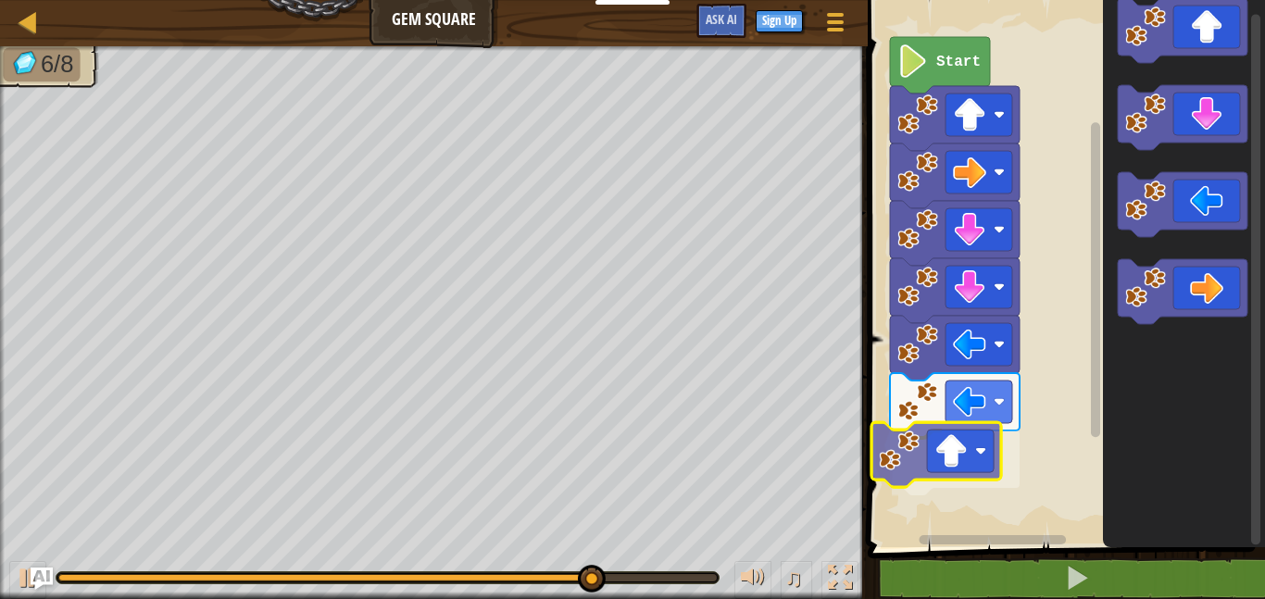
click at [959, 470] on div "Start" at bounding box center [1063, 269] width 403 height 557
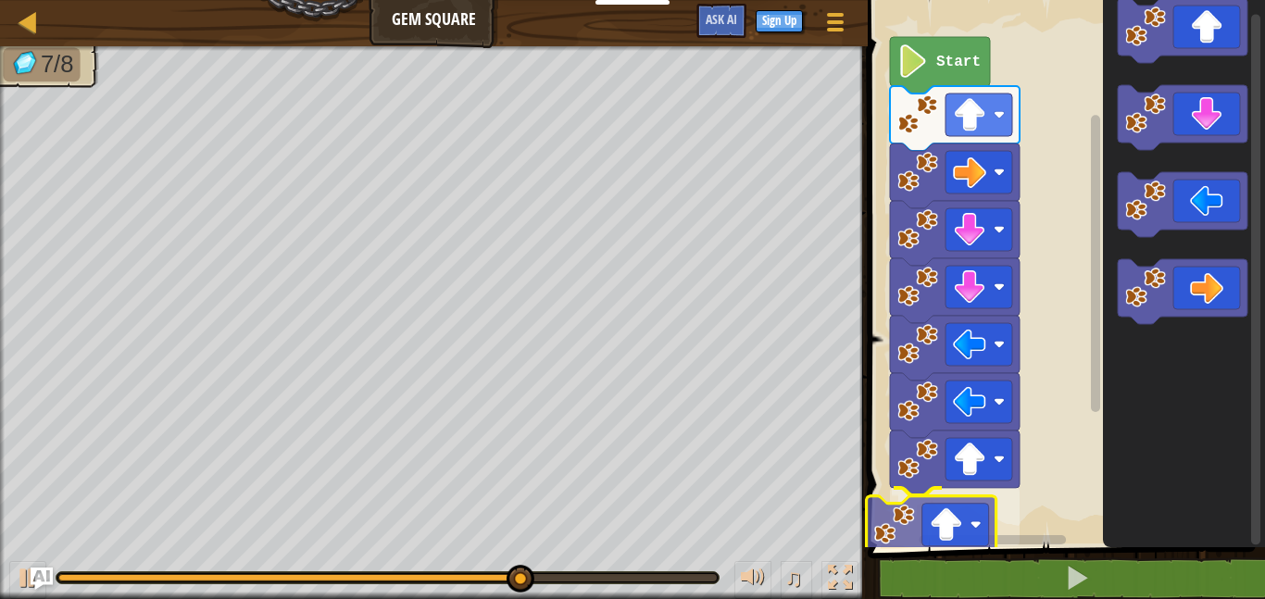
click at [920, 552] on div "1 ההההההההההההההההההההההההההההההההההההההההההההההההההההההההההההההההההההההההההההה…" at bounding box center [1063, 307] width 403 height 597
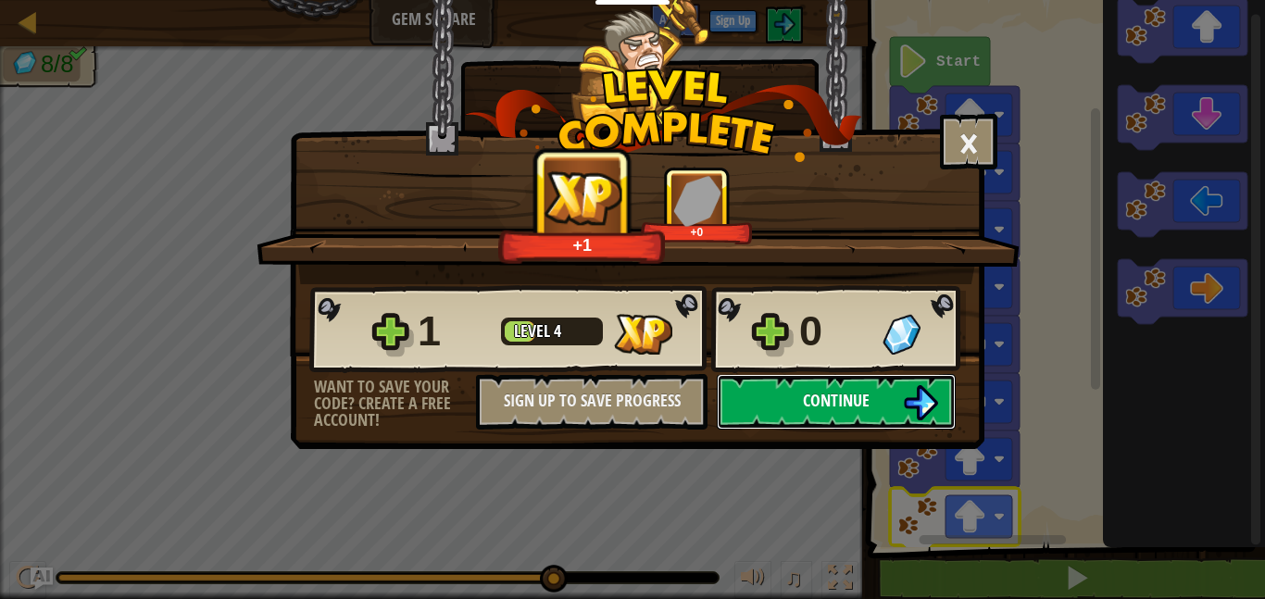
click at [806, 396] on span "Continue" at bounding box center [836, 400] width 67 height 23
